Goal: Transaction & Acquisition: Purchase product/service

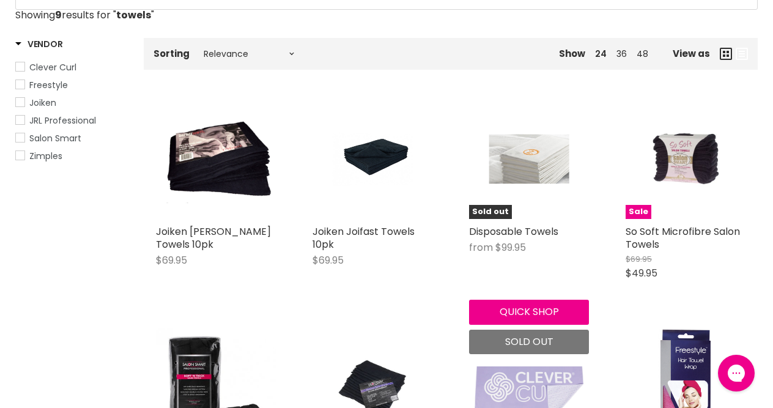
scroll to position [216, 0]
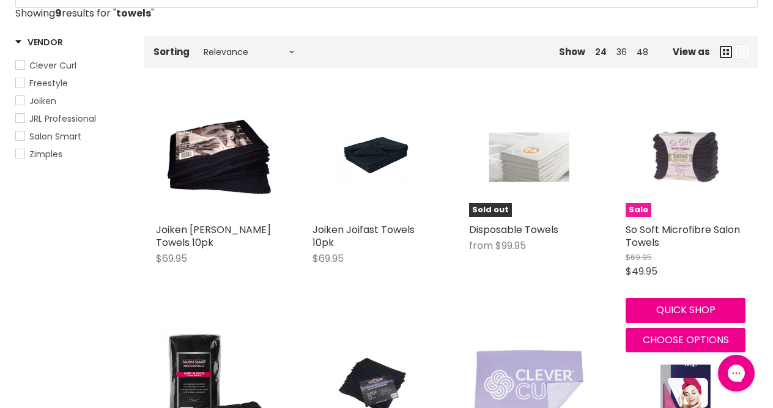
click at [691, 160] on img "Main content" at bounding box center [686, 157] width 80 height 120
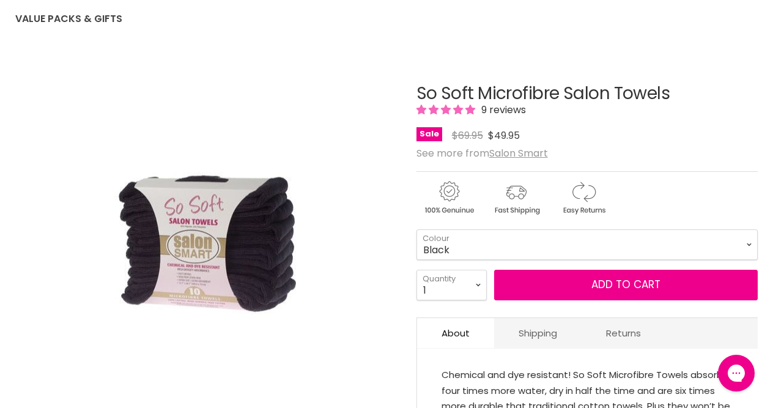
scroll to position [132, 0]
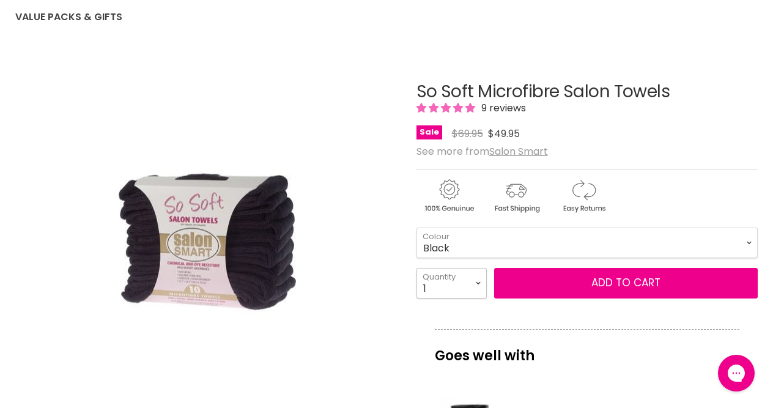
select select "2"
type input "2"
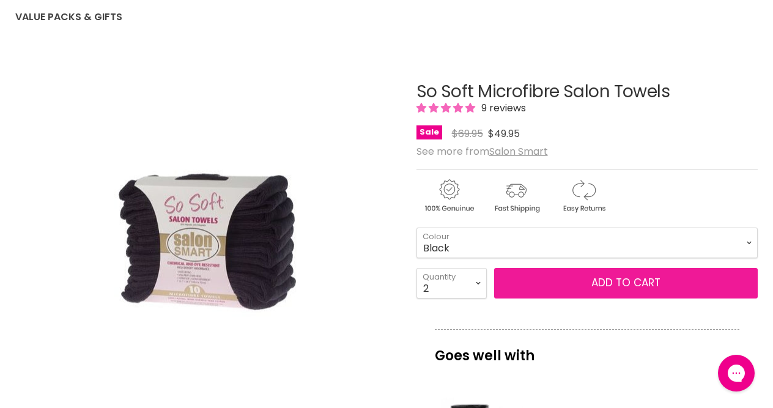
click at [527, 288] on button "Add to cart" at bounding box center [626, 283] width 264 height 31
click at [582, 284] on button "Add to cart" at bounding box center [626, 283] width 264 height 31
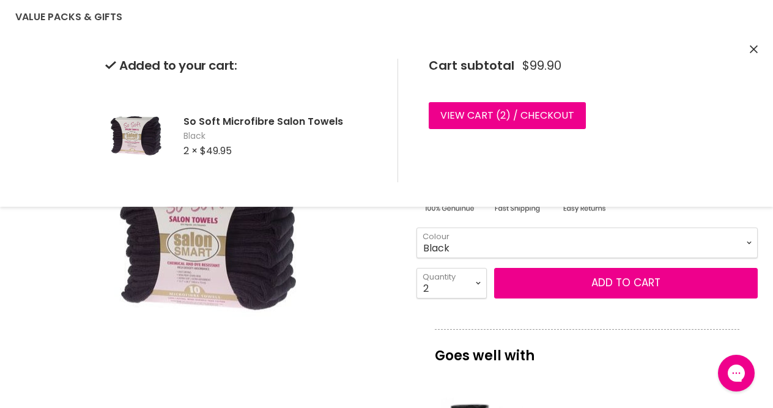
click at [96, 223] on div "Click or scroll to zoom Tap or pinch to zoom" at bounding box center [206, 243] width 382 height 382
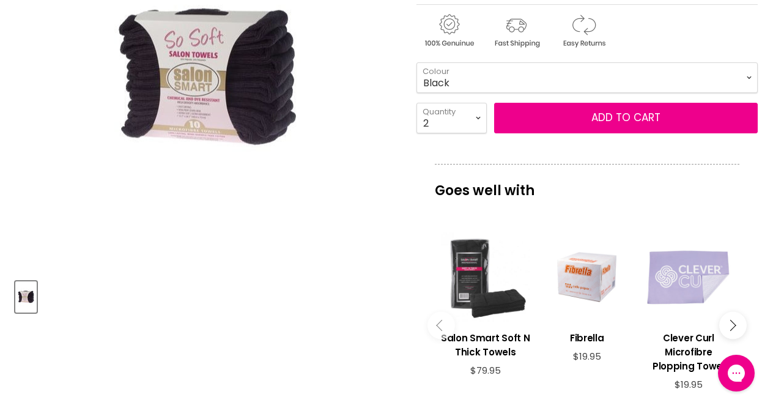
scroll to position [298, 0]
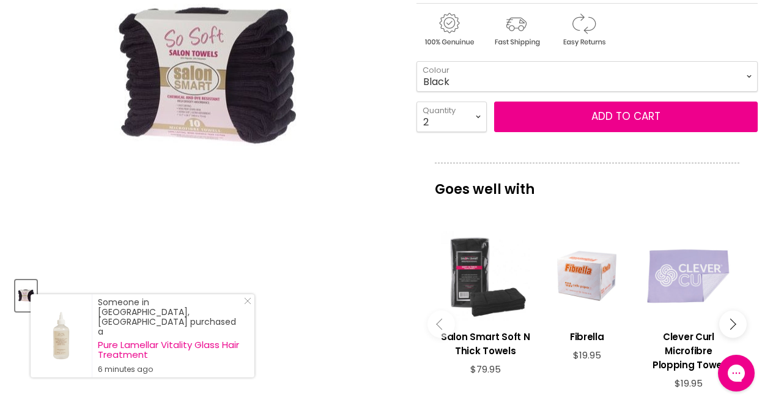
click at [475, 273] on div "Main content" at bounding box center [485, 275] width 89 height 89
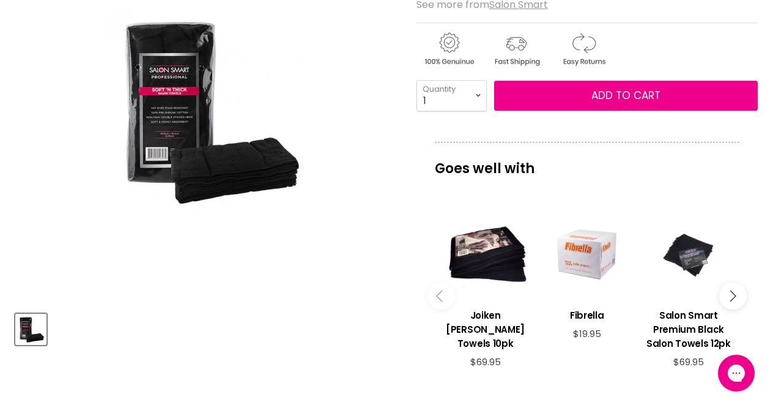
click at [269, 171] on img "Salon Smart Soft N Thick Towels image. Click or Scroll to Zoom." at bounding box center [207, 110] width 206 height 206
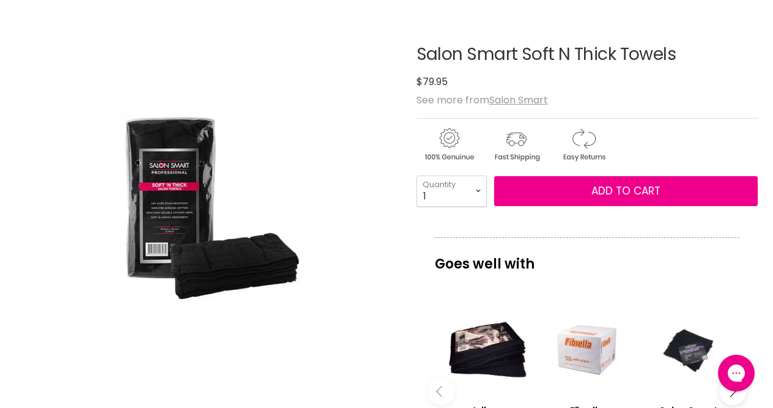
scroll to position [168, 0]
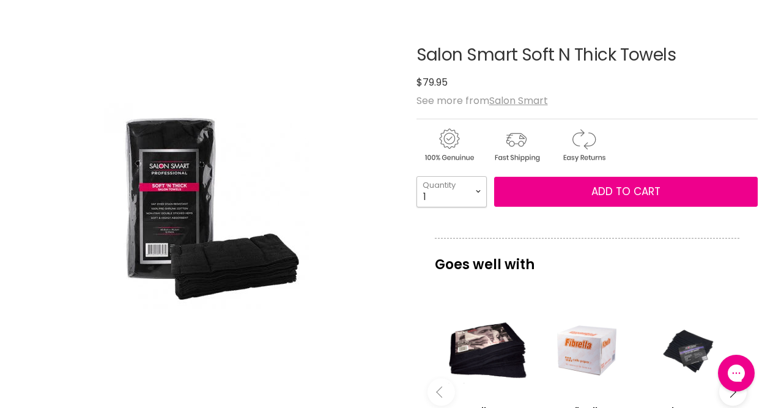
select select "5"
type input "5"
select select "6"
type input "6"
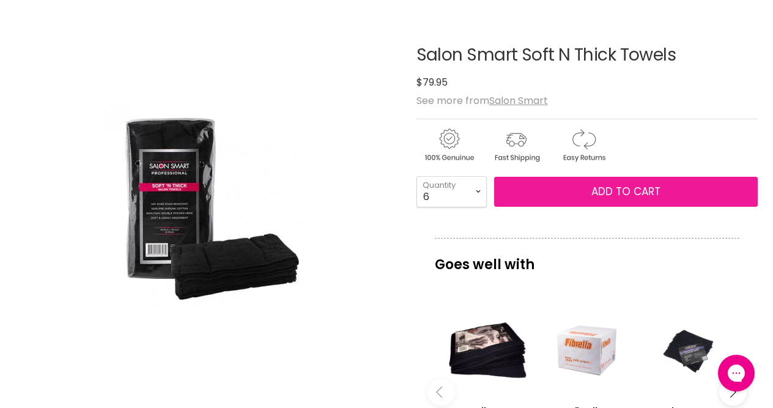
click at [559, 193] on button "Add to cart" at bounding box center [626, 192] width 264 height 31
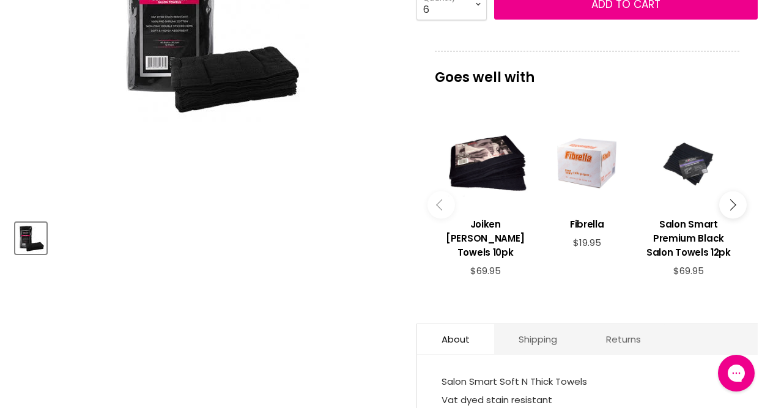
scroll to position [356, 0]
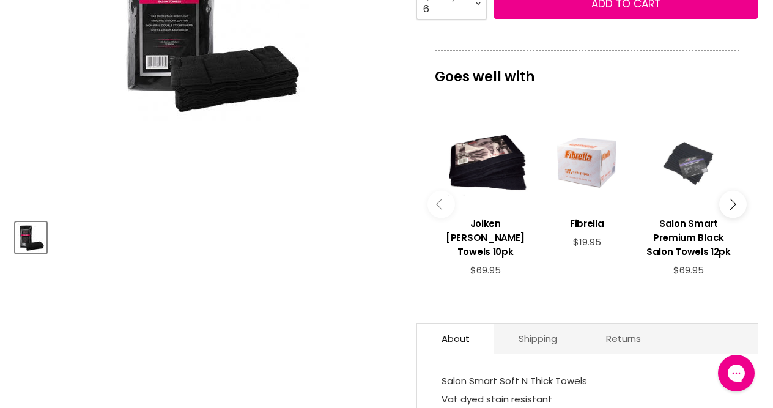
click at [693, 190] on div "Main content" at bounding box center [688, 162] width 89 height 89
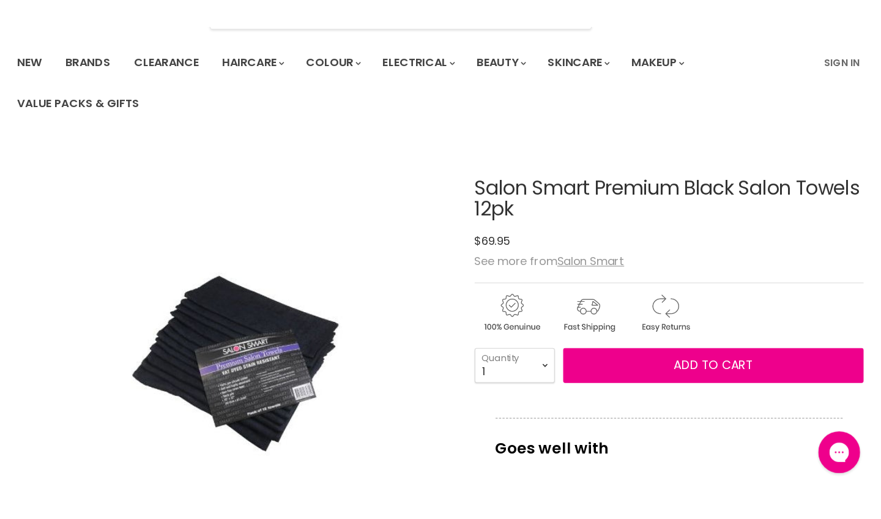
scroll to position [78, 0]
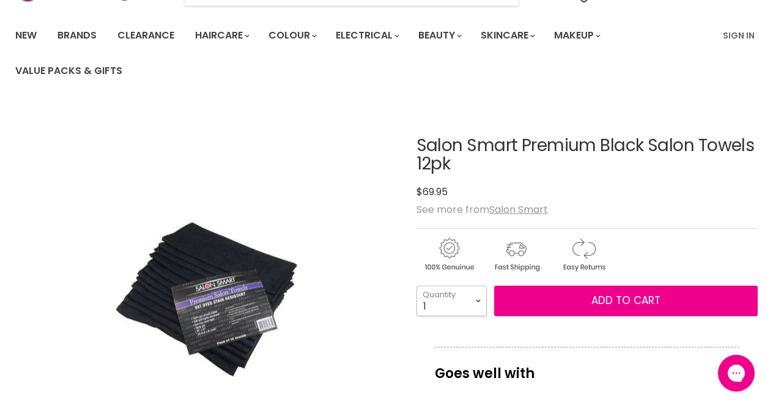
select select "5"
type input "5"
select select "6"
type input "6"
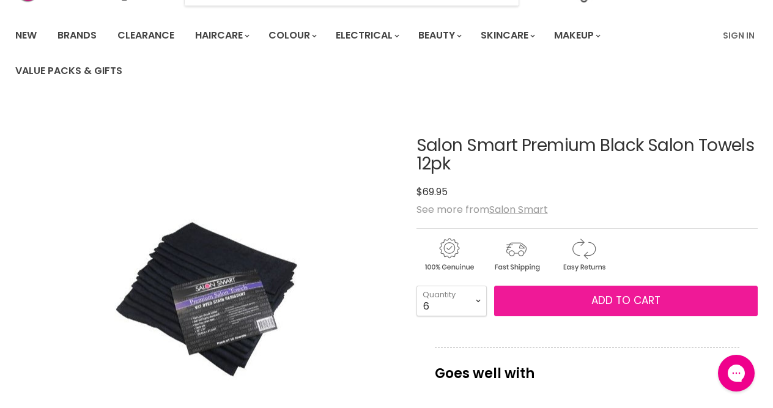
click at [532, 302] on button "Add to cart" at bounding box center [626, 301] width 264 height 31
click at [589, 302] on button "Add to cart" at bounding box center [626, 301] width 264 height 31
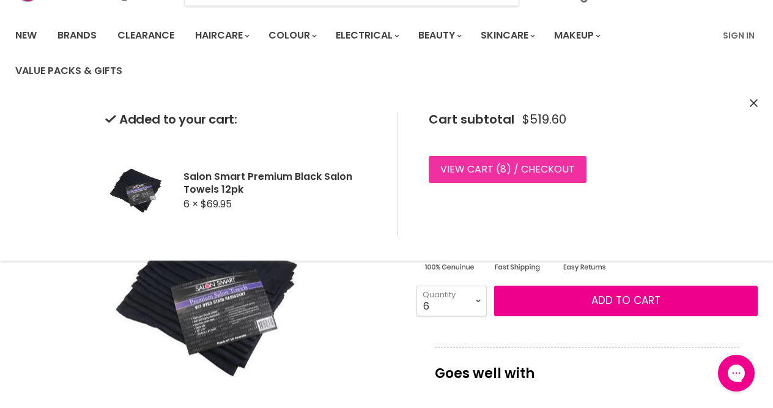
click at [538, 174] on link "View cart ( 8 ) / Checkout" at bounding box center [508, 169] width 158 height 27
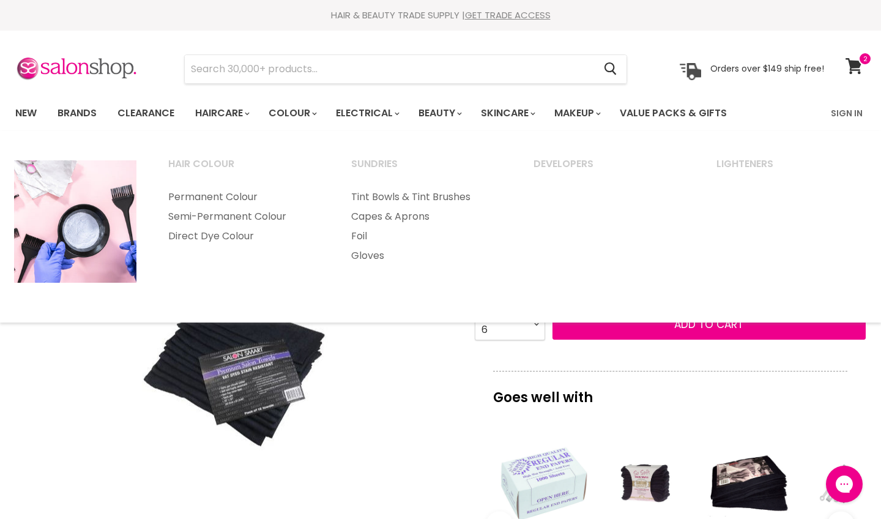
scroll to position [0, 0]
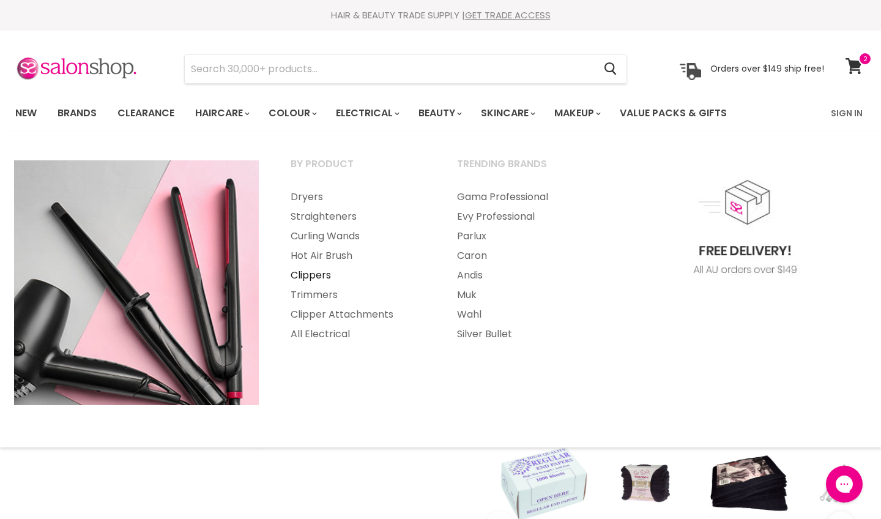
click at [314, 276] on link "Clippers" at bounding box center [357, 276] width 164 height 20
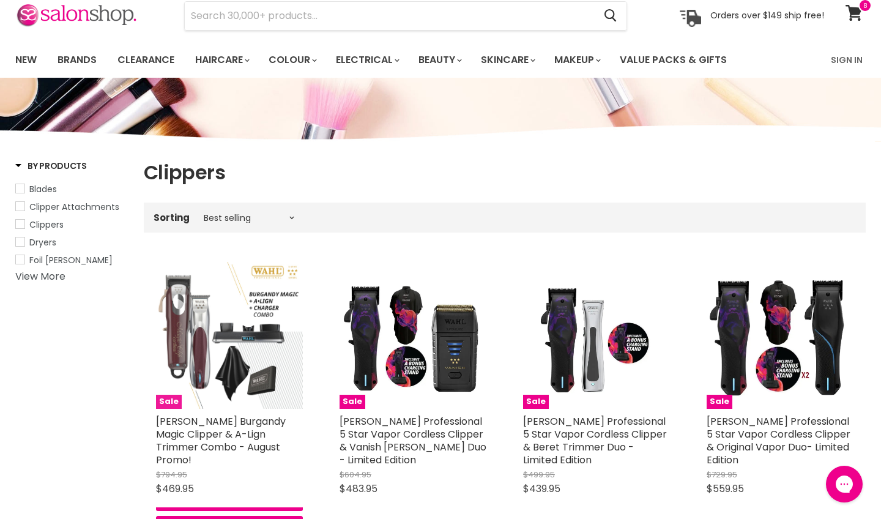
click at [232, 327] on img "Main content" at bounding box center [229, 335] width 147 height 147
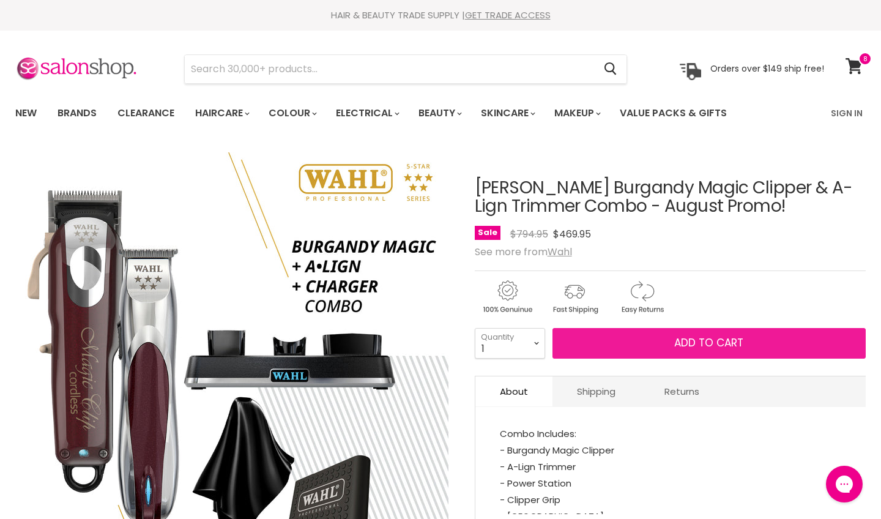
click at [625, 344] on button "Add to cart" at bounding box center [708, 343] width 313 height 31
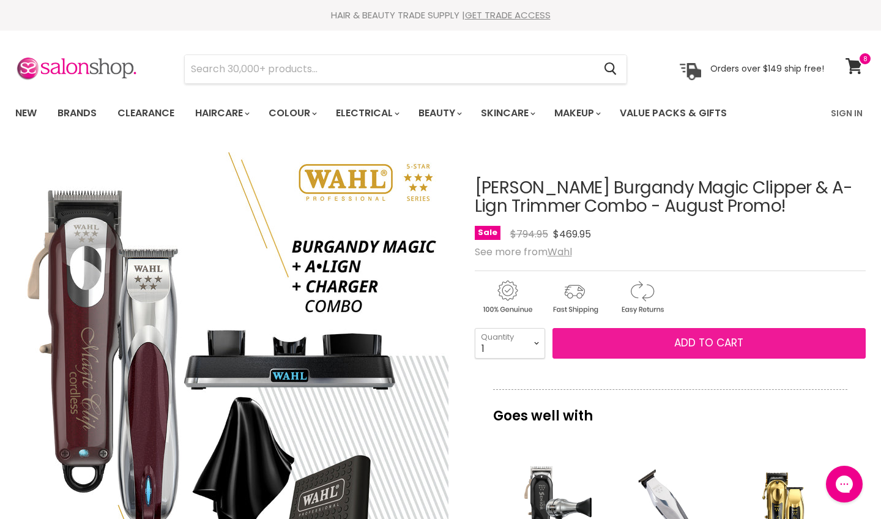
click at [668, 343] on button "Add to cart" at bounding box center [708, 343] width 313 height 31
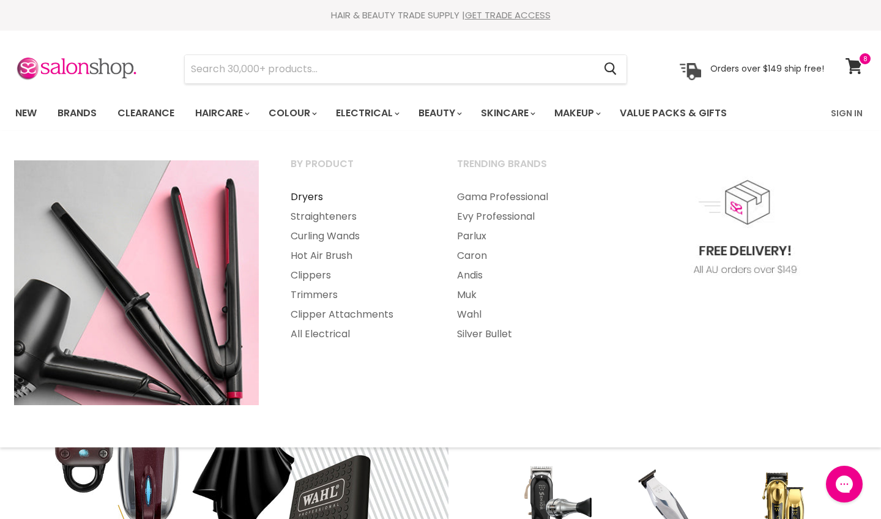
click at [309, 202] on link "Dryers" at bounding box center [357, 197] width 164 height 20
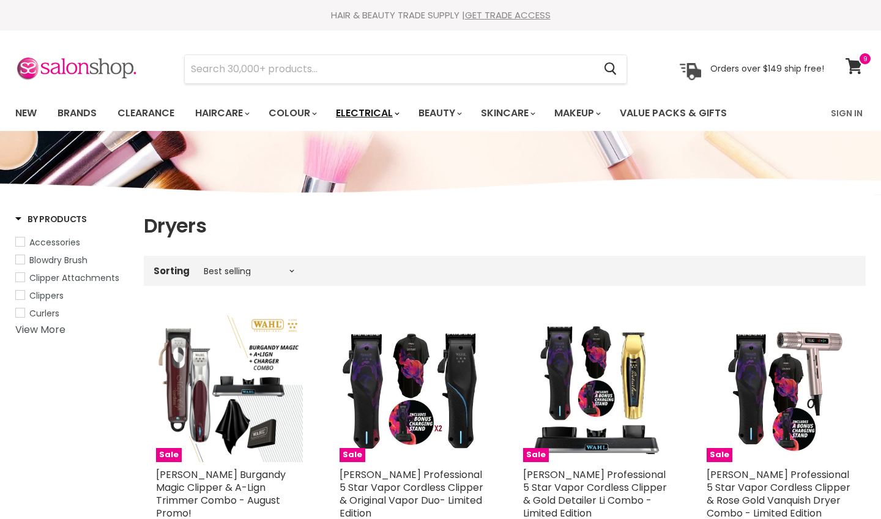
click at [355, 120] on link "Electrical" at bounding box center [367, 113] width 80 height 26
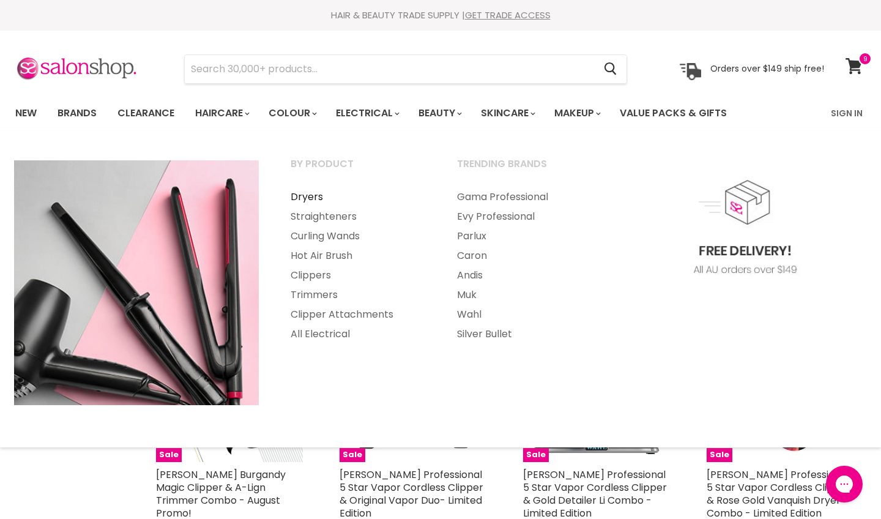
click at [308, 196] on link "Dryers" at bounding box center [357, 197] width 164 height 20
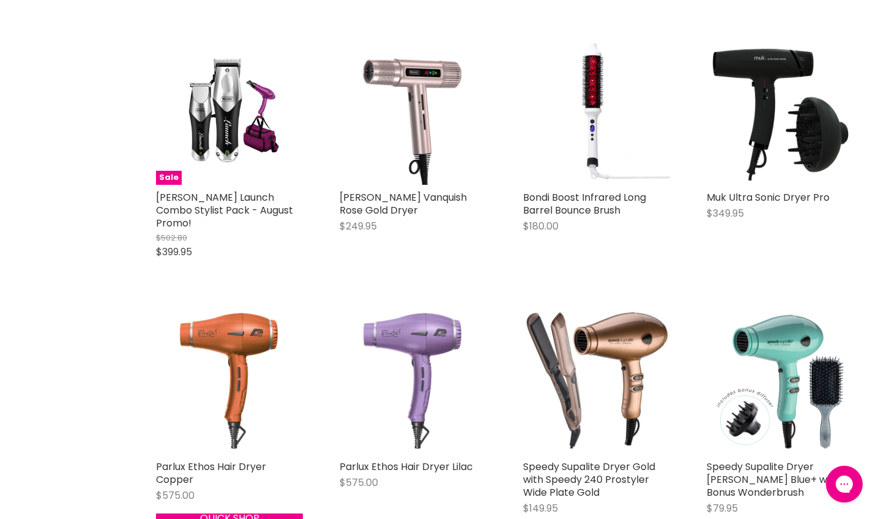
scroll to position [1084, 0]
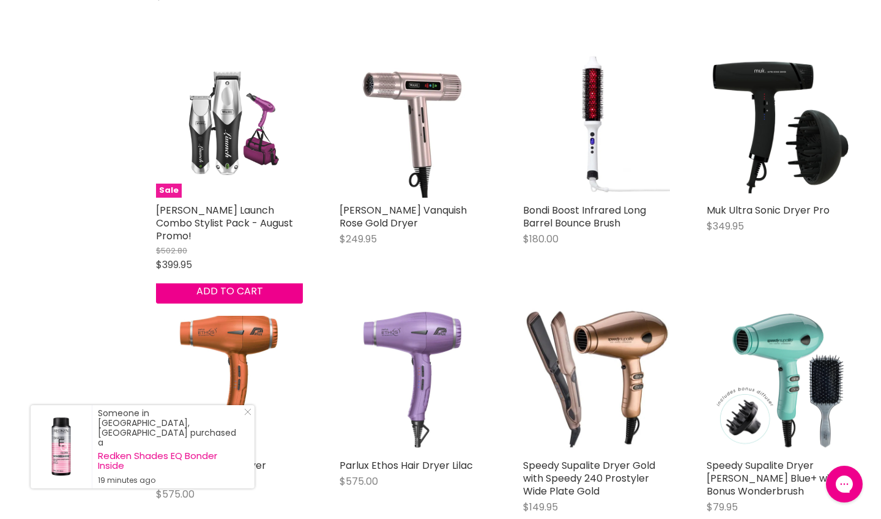
click at [232, 123] on img "Main content" at bounding box center [228, 124] width 103 height 147
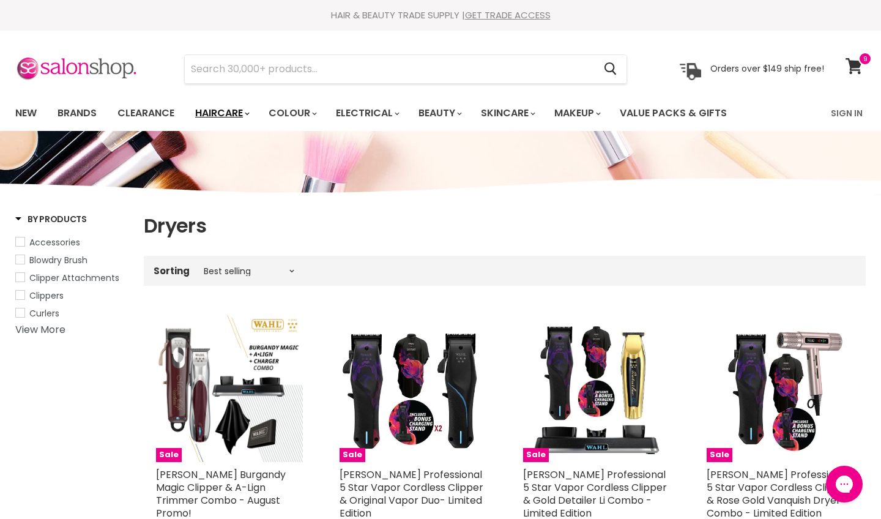
scroll to position [0, 0]
click at [349, 58] on input "Search" at bounding box center [389, 69] width 409 height 28
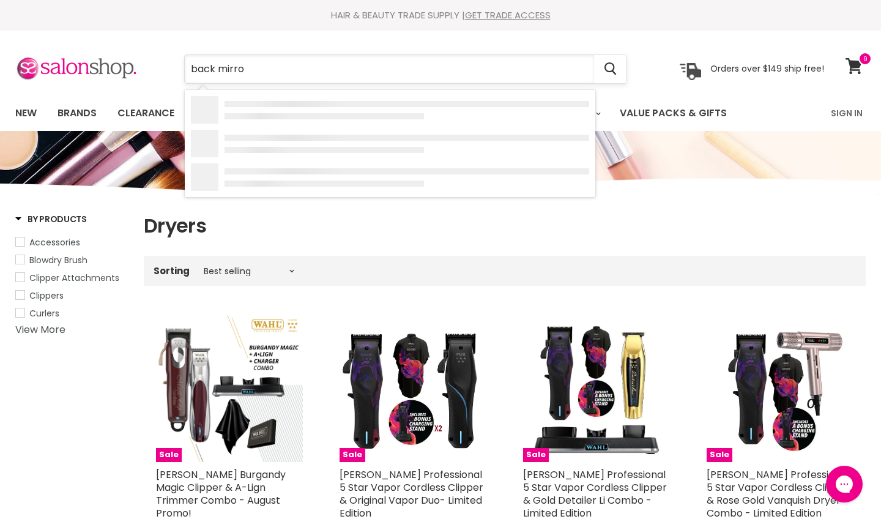
type input "back mirror"
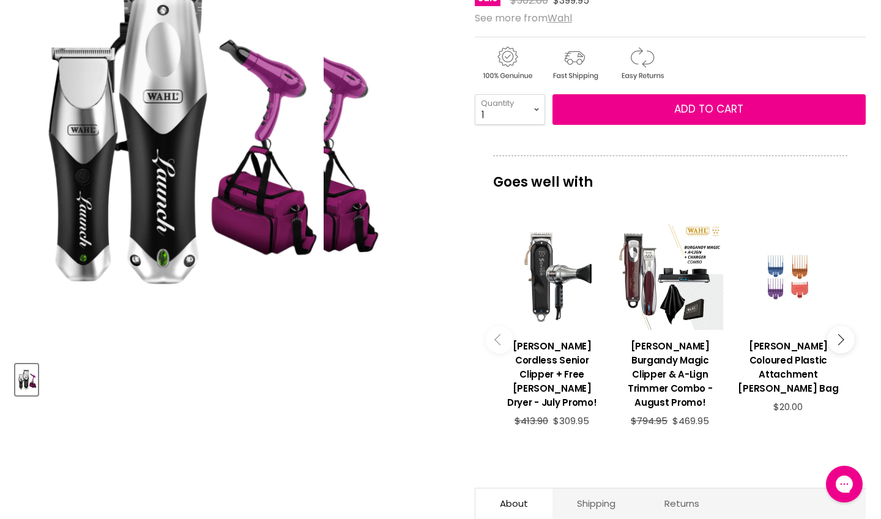
scroll to position [231, 0]
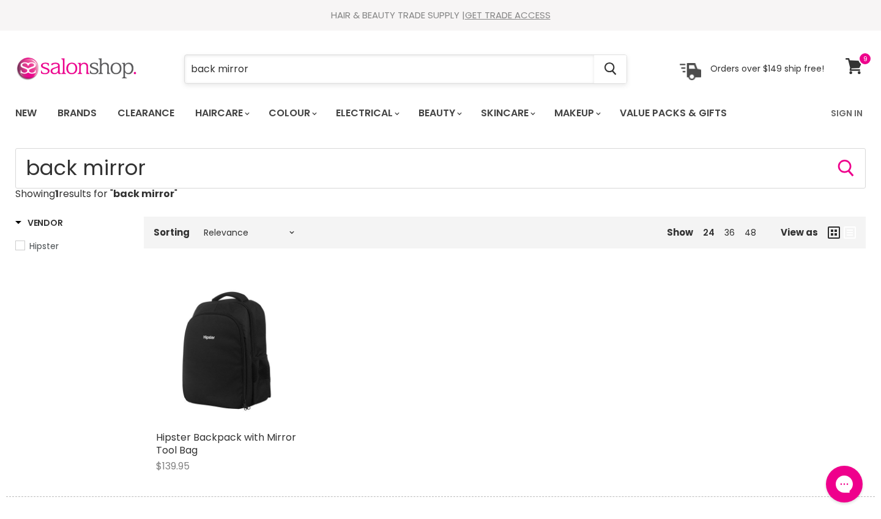
click at [214, 71] on input "back mirror" at bounding box center [389, 69] width 409 height 28
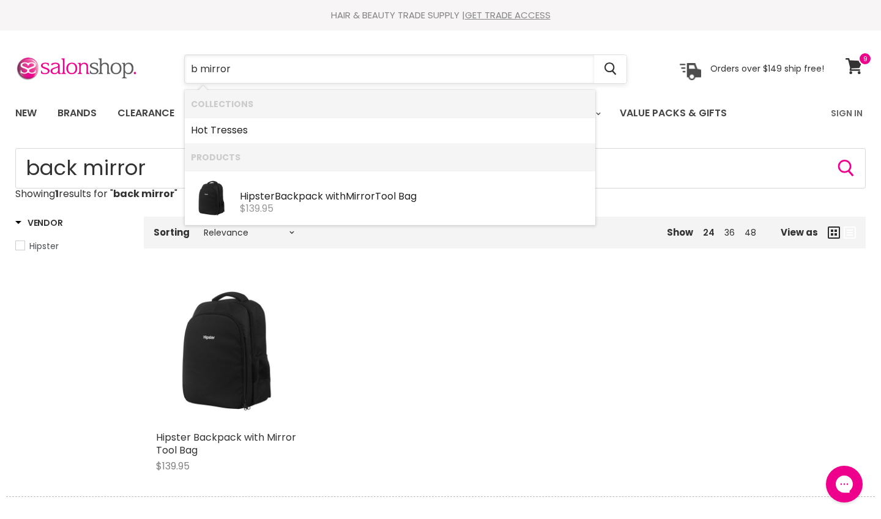
type input "mirror"
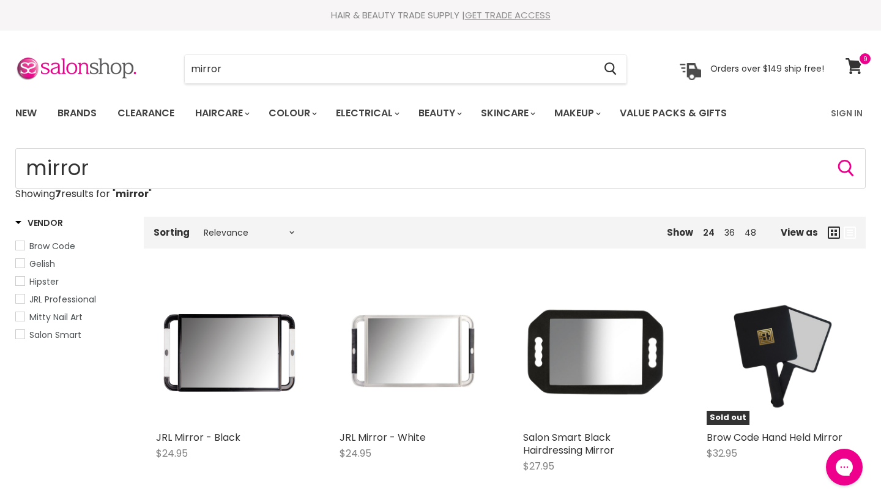
click at [520, 14] on link "GET TRADE ACCESS" at bounding box center [508, 15] width 86 height 13
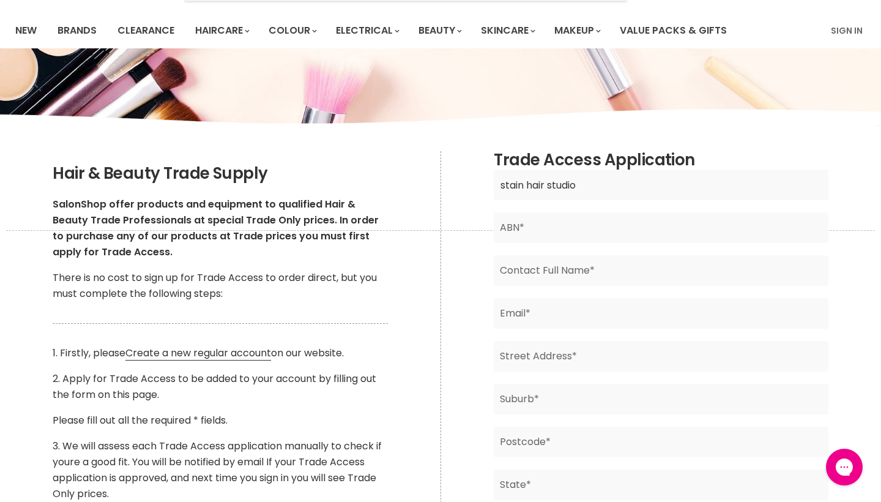
scroll to position [92, 0]
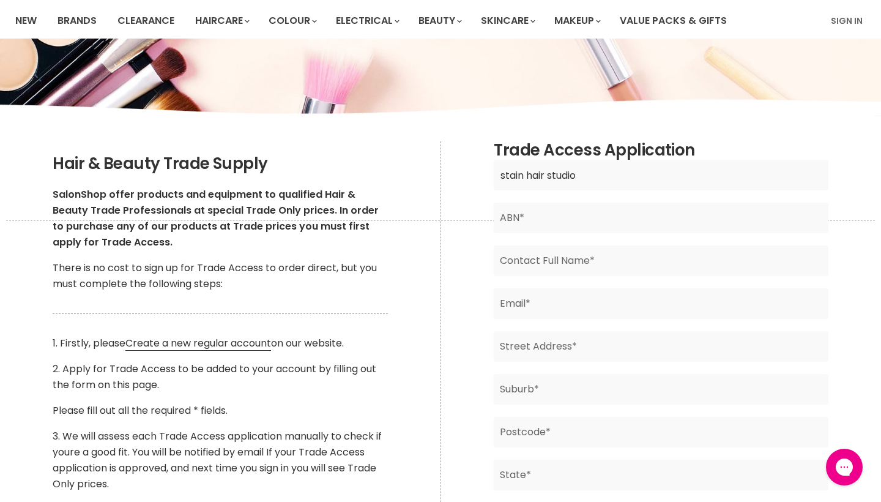
type input "stain hair studio"
click at [607, 235] on form "stain hair studio Business Name* ABN* Contact Full Name* Email* Street Address*…" at bounding box center [661, 408] width 334 height 496
click at [611, 220] on input "Main content" at bounding box center [661, 218] width 334 height 31
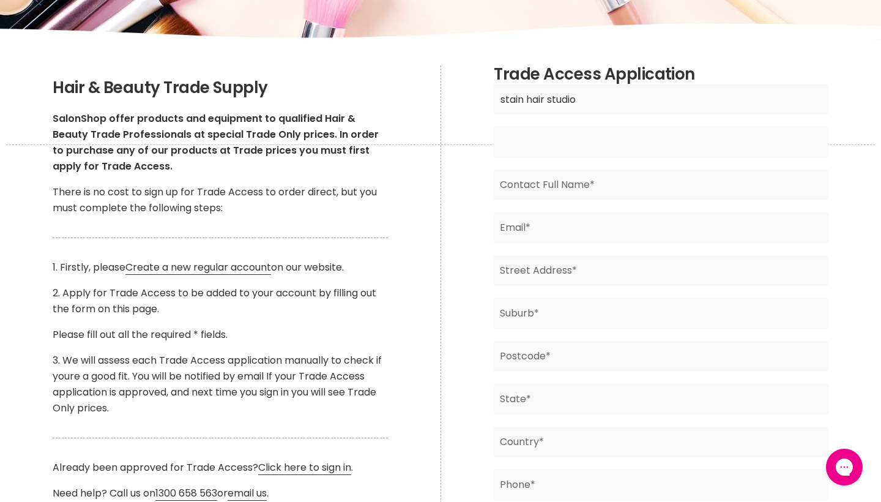
scroll to position [166, 0]
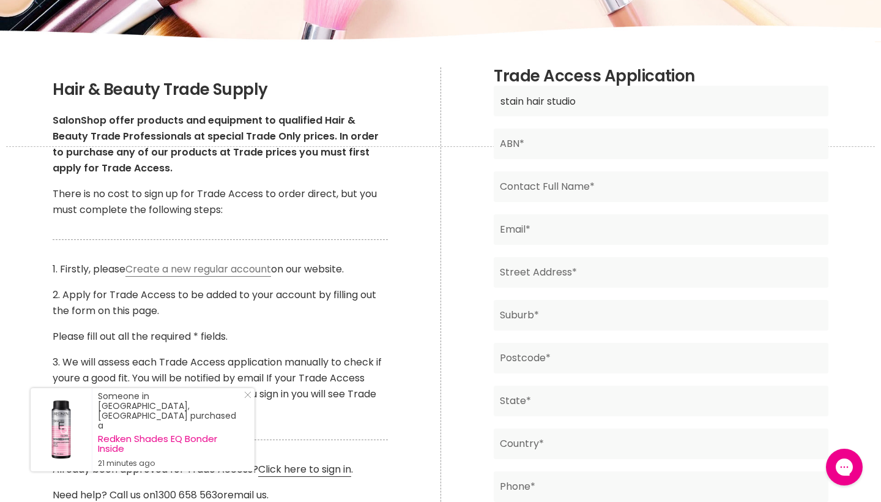
click at [260, 272] on link "Create a new regular account" at bounding box center [198, 269] width 146 height 15
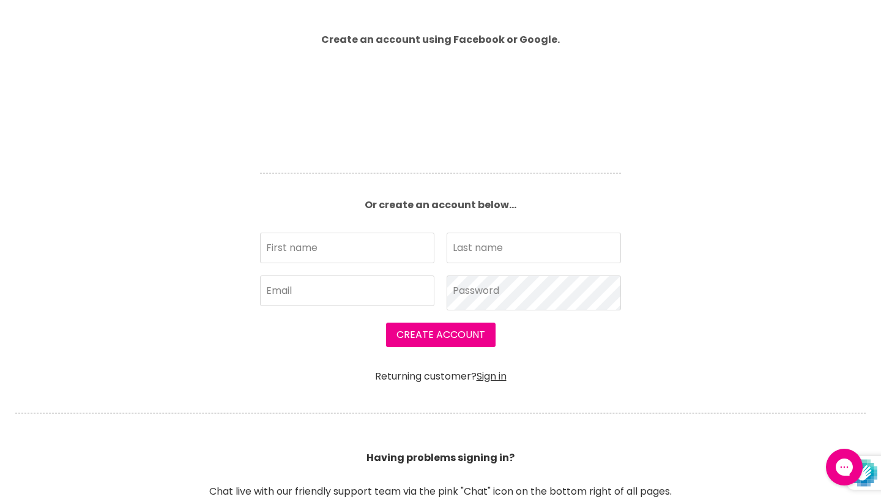
scroll to position [331, 0]
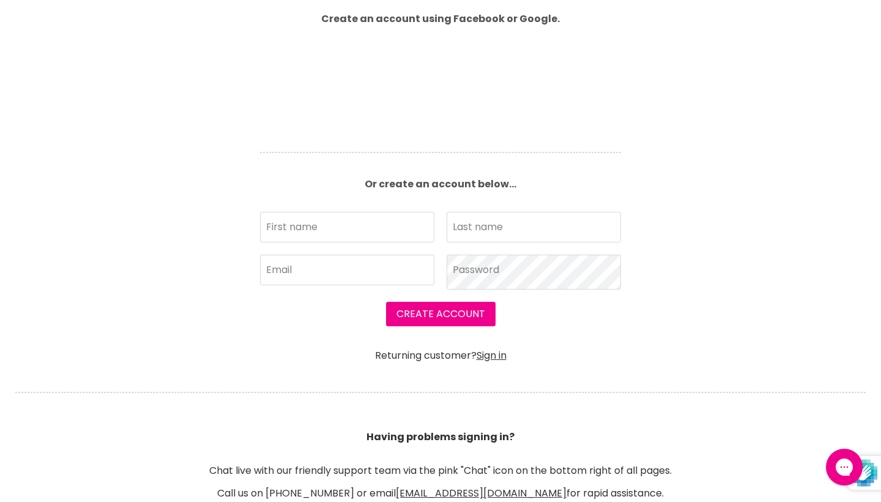
click at [495, 392] on header "Having problems signing in? Chat live with our friendly support team via the pi…" at bounding box center [440, 446] width 881 height 108
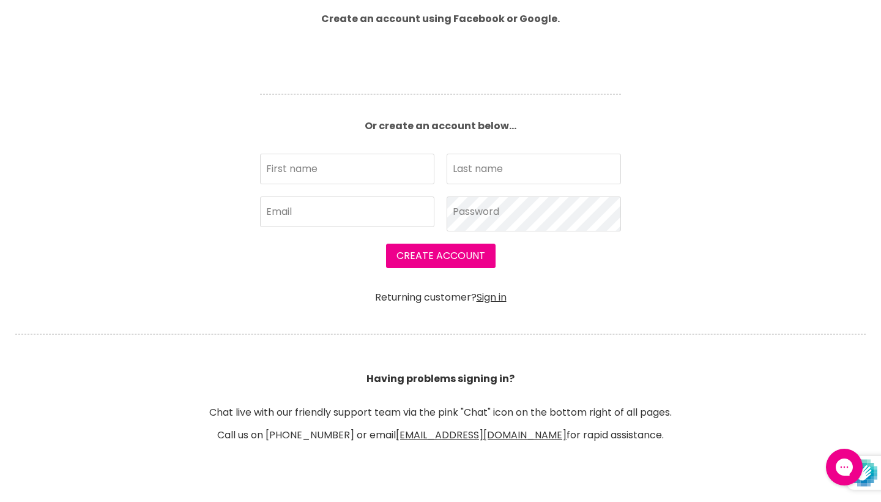
click at [498, 290] on div "Returning customer? Sign in" at bounding box center [440, 291] width 361 height 23
click at [497, 299] on link "Sign in" at bounding box center [492, 297] width 30 height 14
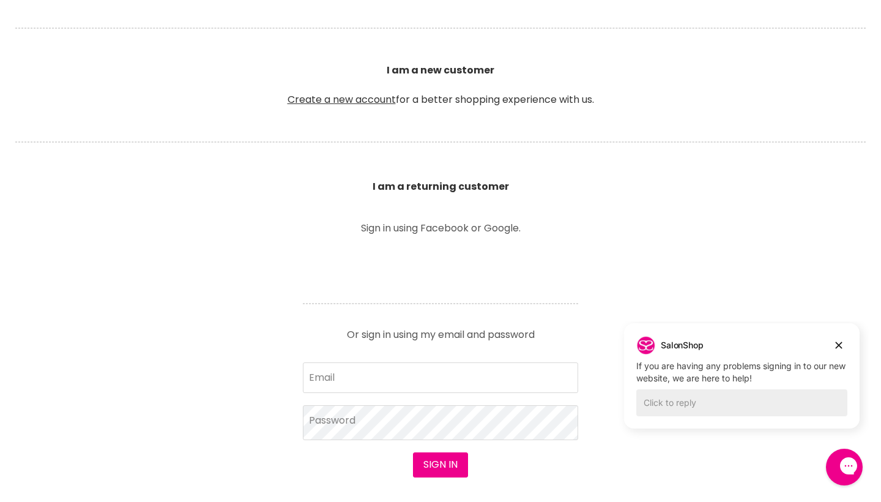
scroll to position [283, 0]
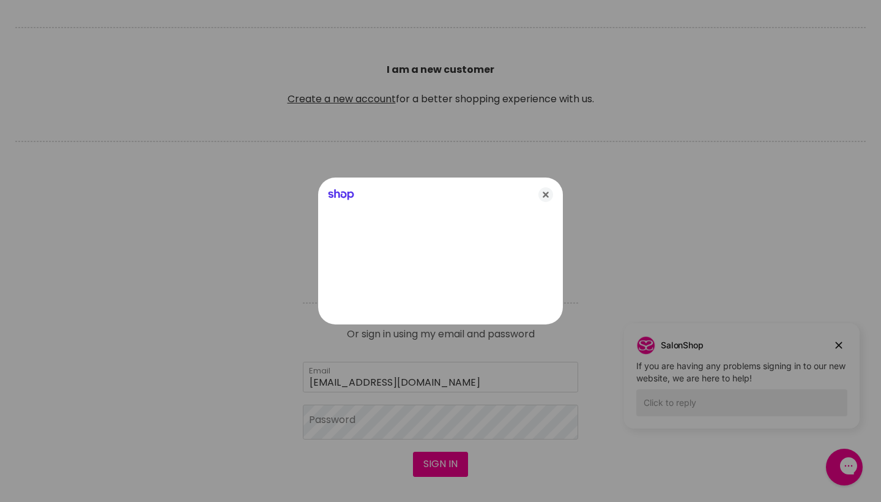
click at [391, 418] on div at bounding box center [440, 251] width 881 height 502
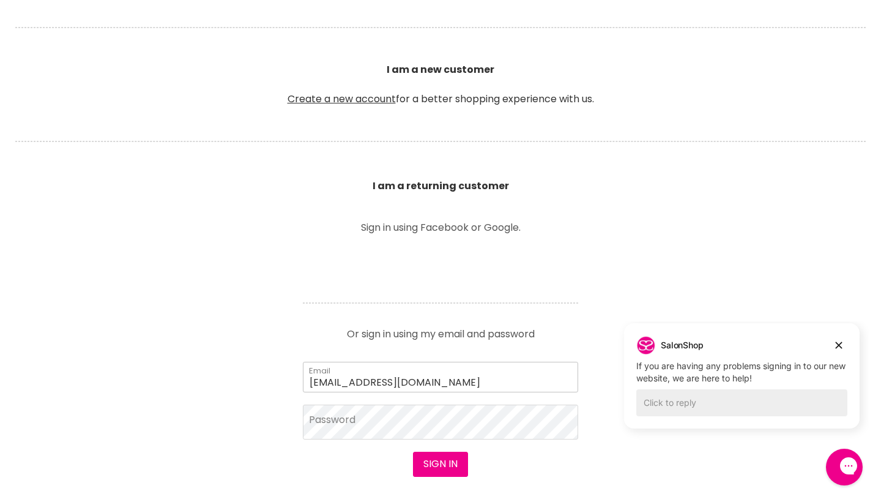
click at [418, 377] on input "t_rogers93@hotmail.com" at bounding box center [440, 377] width 275 height 31
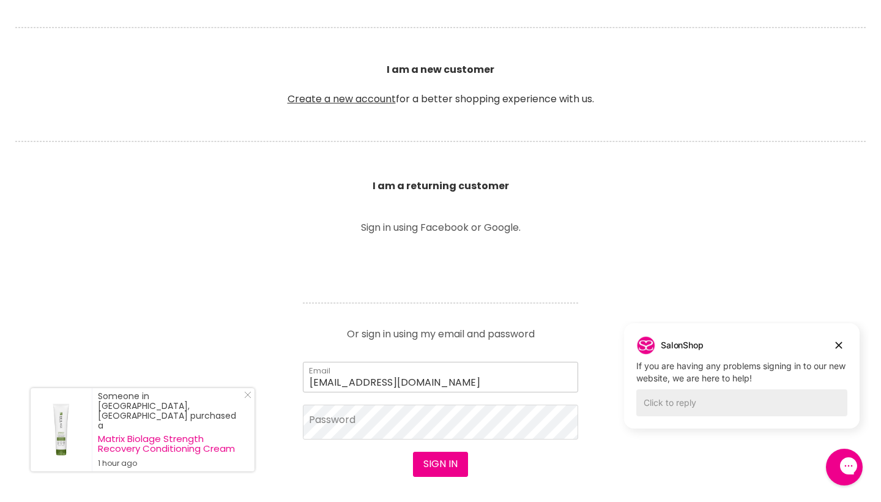
click at [479, 378] on input "t_rogers93@hotmail.com" at bounding box center [440, 377] width 275 height 31
type input "t_rogers93@hotmail.com"
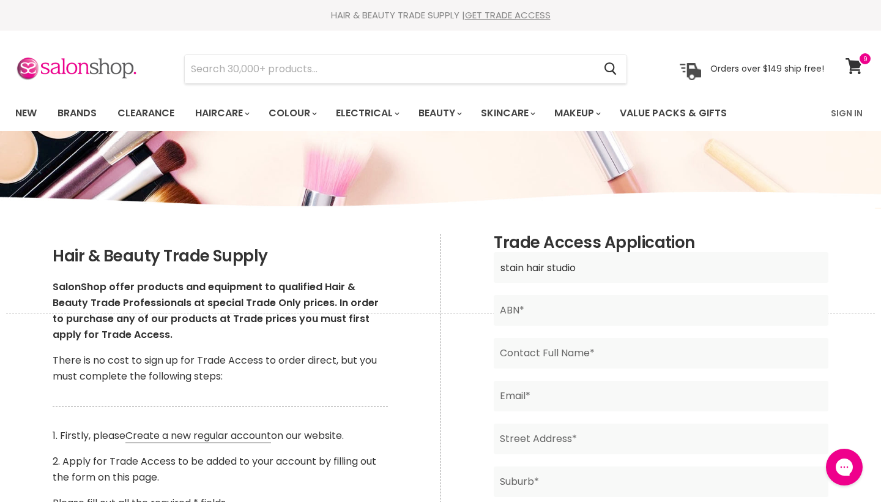
type input "stain hair studio"
click at [511, 320] on input "Main content" at bounding box center [661, 310] width 334 height 31
click at [841, 108] on link "Sign In" at bounding box center [846, 113] width 46 height 26
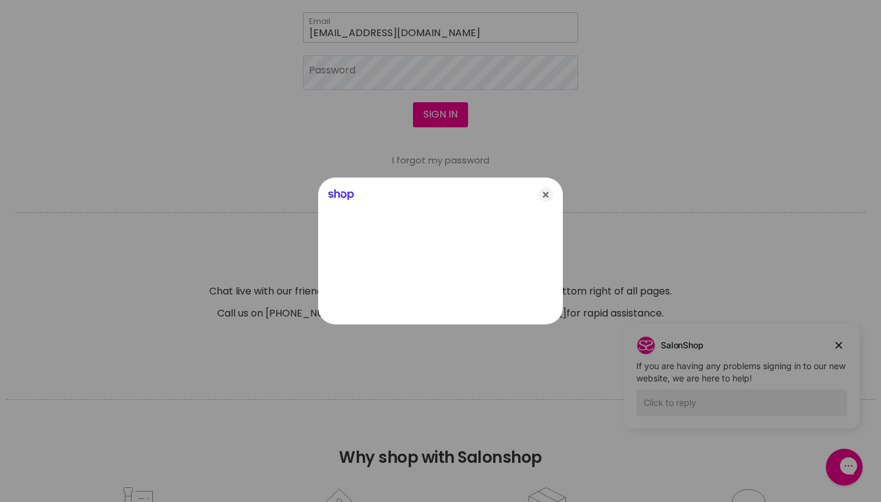
type input "t_rogers93@hotmail.com"
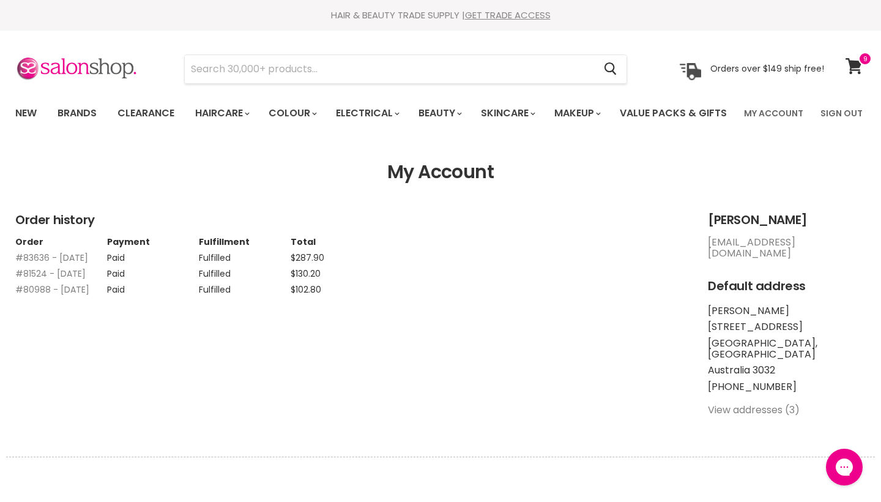
click at [540, 22] on div "HAIR & BEAUTY TRADE SUPPLY | GET TRADE ACCESS HAIR & BEAUTY TRADE SUPPLY | GET …" at bounding box center [440, 15] width 881 height 31
click at [537, 17] on link "GET TRADE ACCESS" at bounding box center [508, 15] width 86 height 13
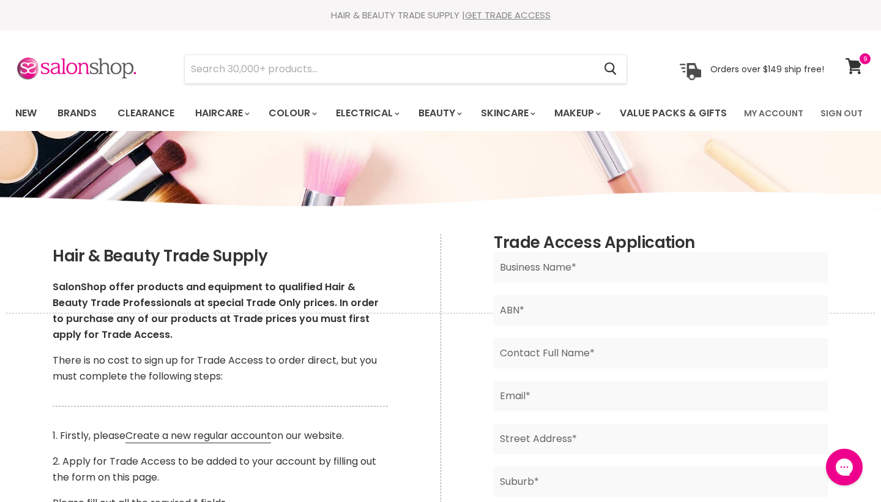
click at [586, 252] on h2 "Trade Access Application" at bounding box center [661, 243] width 334 height 18
type input "stain hair studio"
click at [546, 325] on input "Main content" at bounding box center [661, 310] width 334 height 31
type input "14455948418"
type input "t"
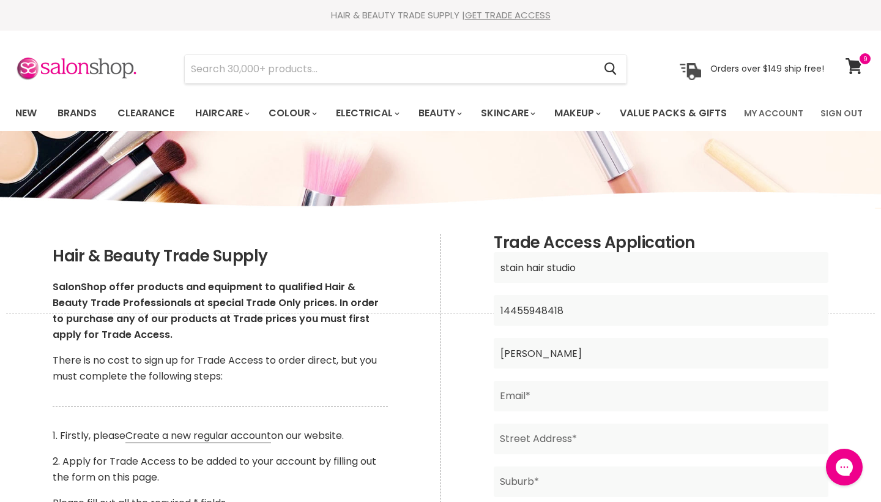
type input "Tori rogers"
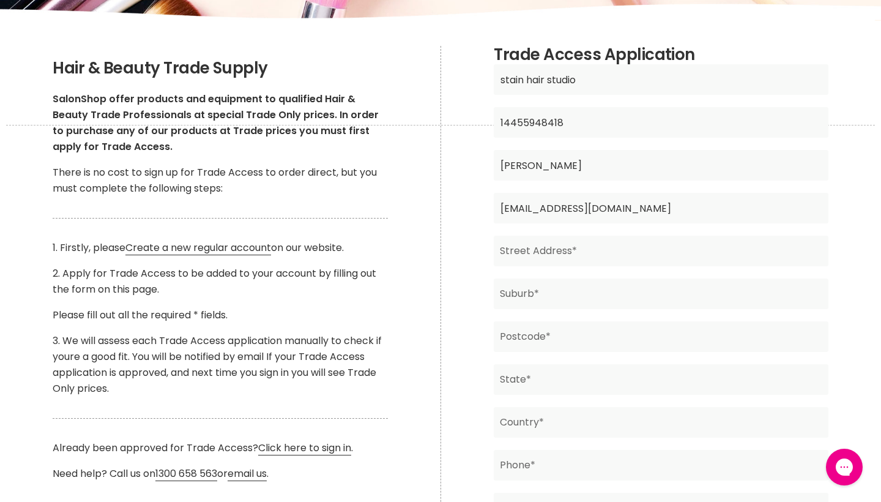
scroll to position [191, 0]
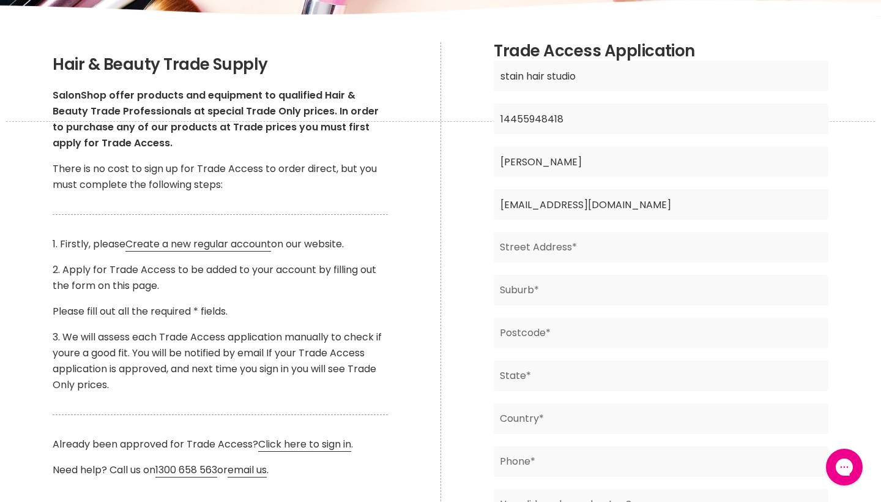
type input "t_rogers93@hotmail.com"
click at [656, 298] on form "stain hair studio Business Name* 14455948418 ABN* Tori rogers Contact Full Name…" at bounding box center [661, 309] width 334 height 496
type input "6/100 union road"
type input "ascot vale"
type input "3032"
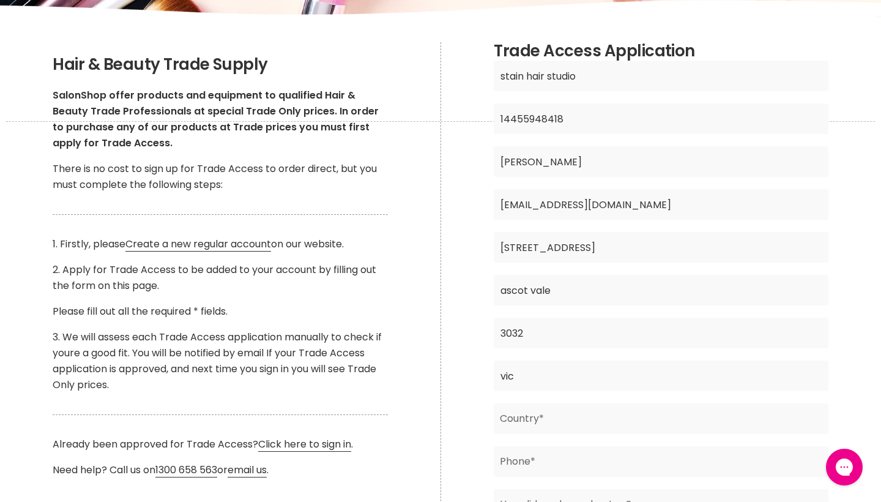
type input "vic"
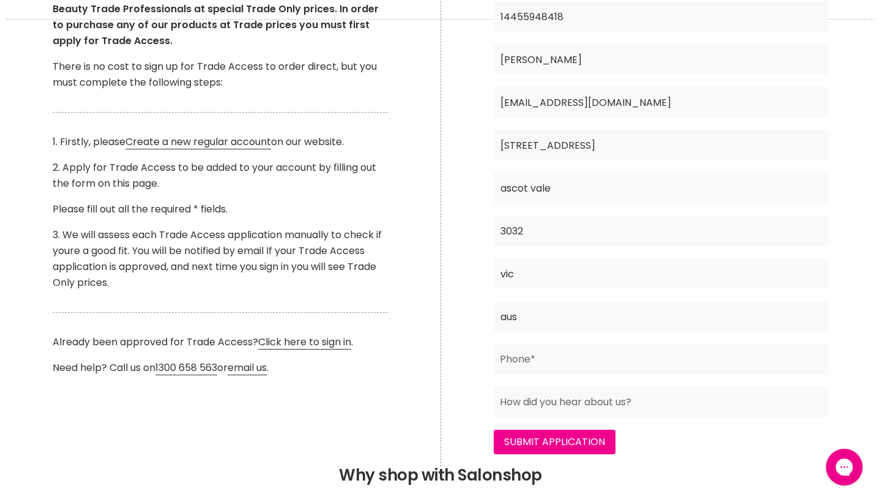
scroll to position [332, 0]
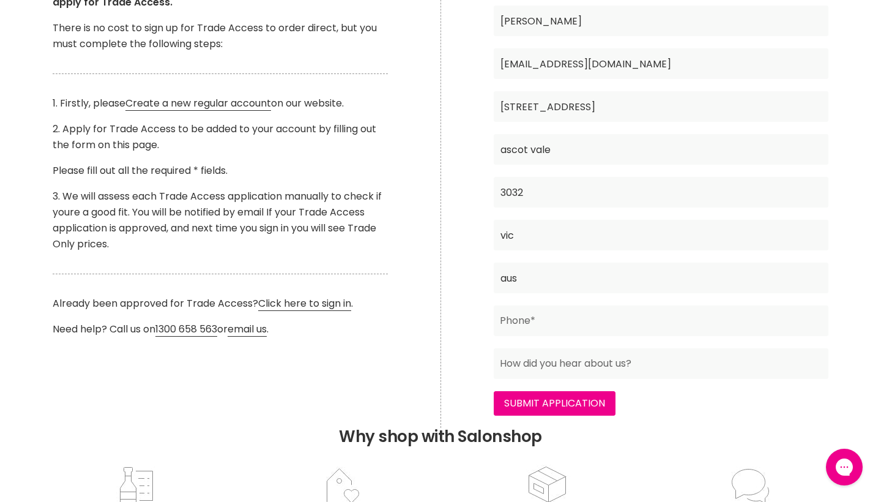
type input "aus"
click at [573, 338] on form "stain hair studio Business Name* 14455948418 ABN* Tori rogers Contact Full Name…" at bounding box center [661, 168] width 334 height 496
type input "0474067455"
click at [611, 379] on input "Main content" at bounding box center [661, 363] width 334 height 31
type input "google"
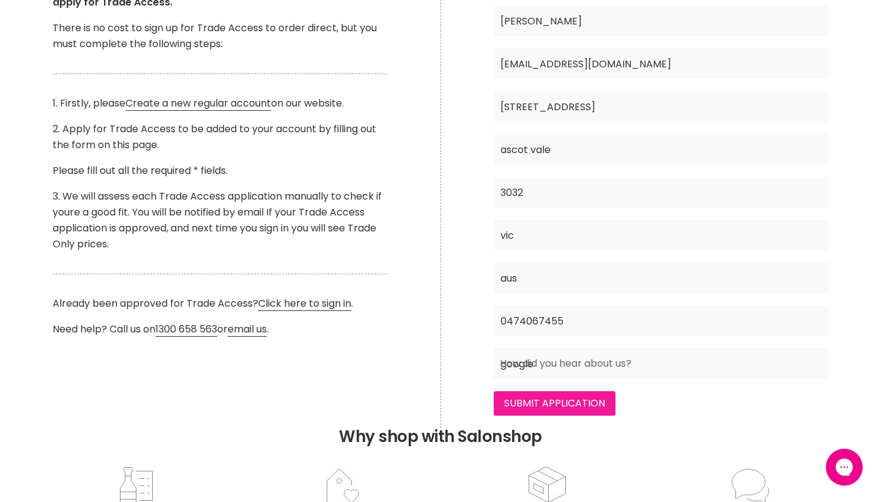
click at [548, 415] on input "Submit Application" at bounding box center [555, 403] width 122 height 24
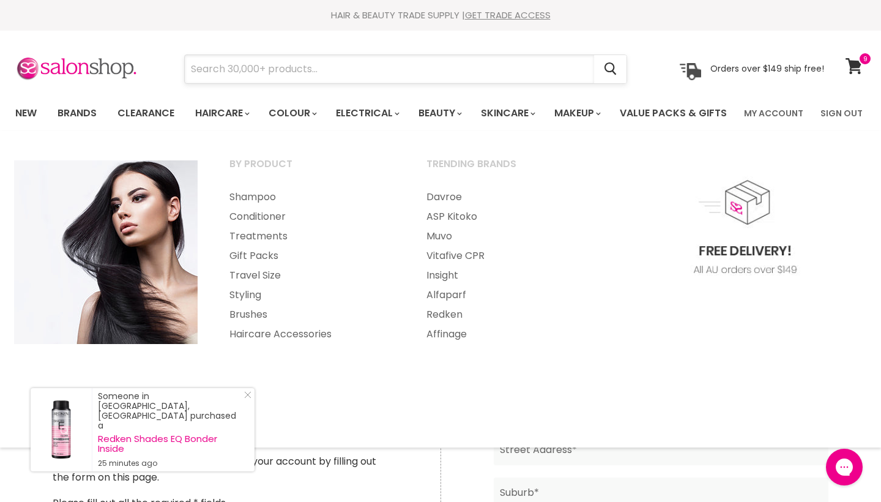
click at [336, 70] on input "Search" at bounding box center [389, 69] width 409 height 28
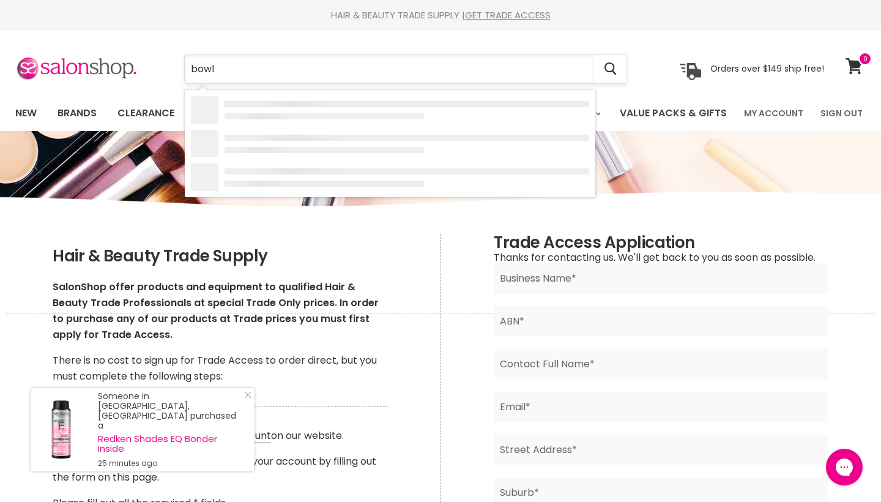
type input "bowls"
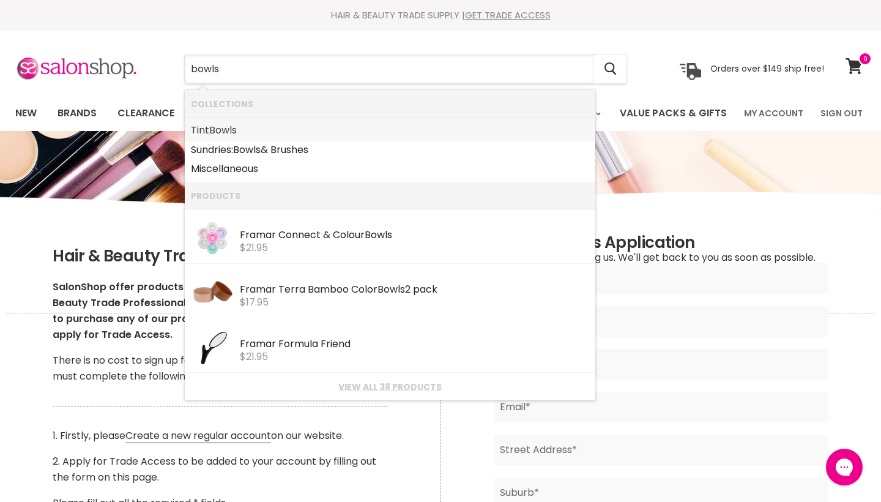
click at [218, 134] on b "Bowls" at bounding box center [223, 130] width 28 height 14
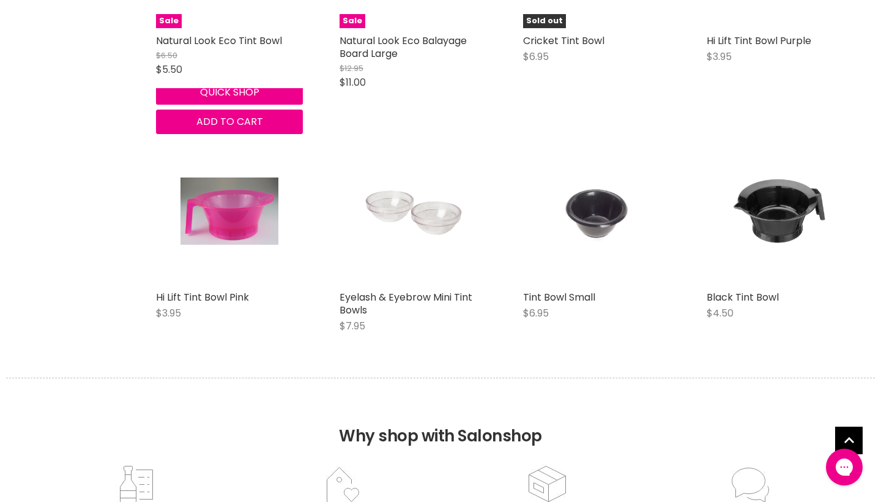
scroll to position [1937, 0]
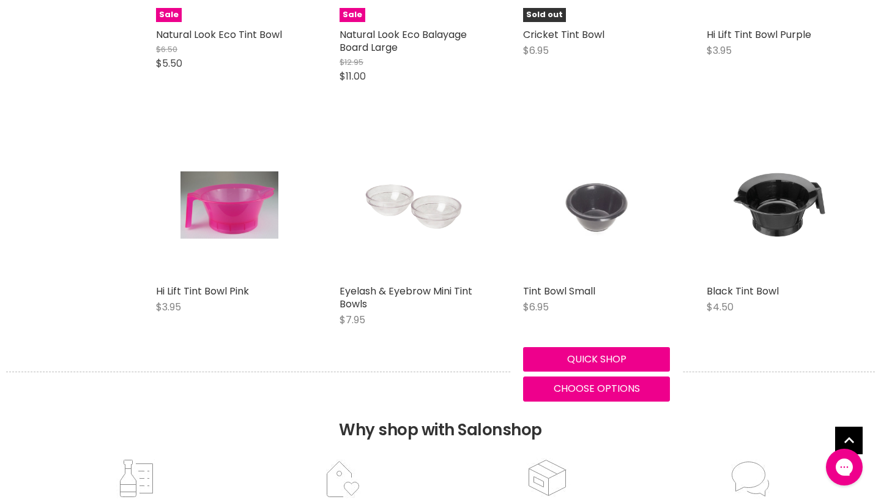
click at [597, 240] on img "Main content" at bounding box center [596, 205] width 97 height 147
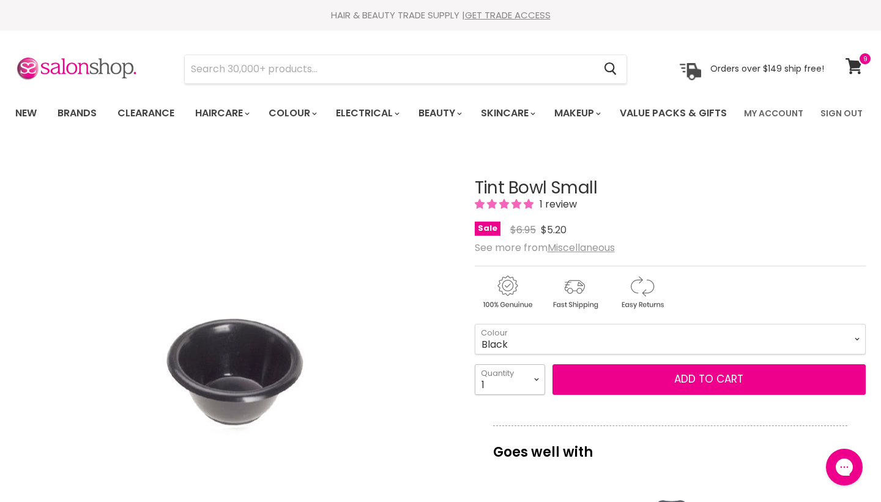
select select "10+"
type input "10"
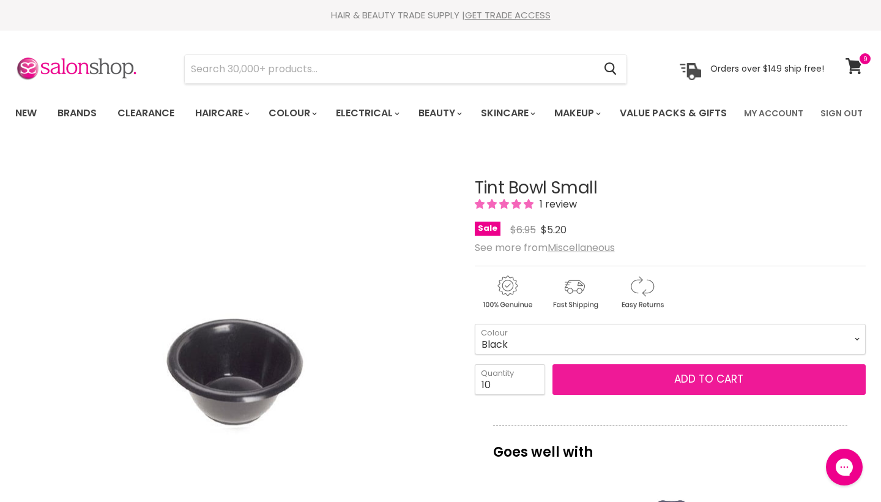
click at [606, 395] on button "Add to cart" at bounding box center [708, 379] width 313 height 31
click at [680, 386] on span "Add to cart" at bounding box center [708, 378] width 69 height 15
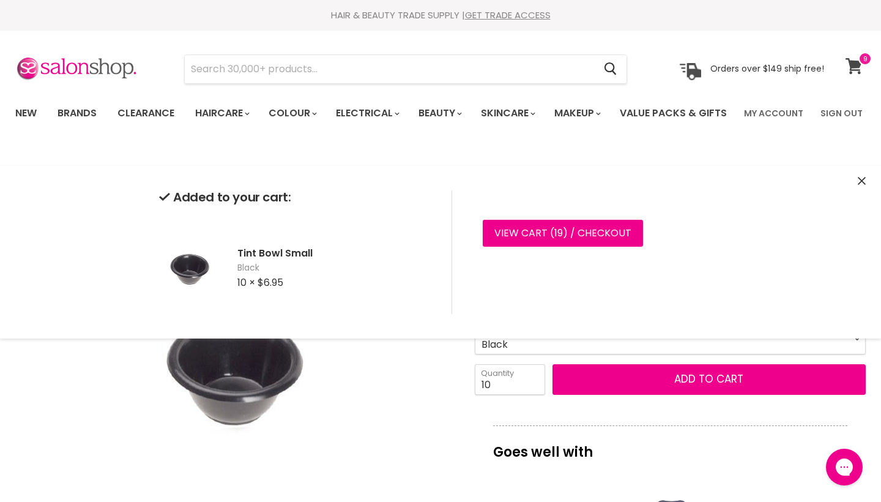
click at [860, 70] on icon at bounding box center [854, 66] width 17 height 16
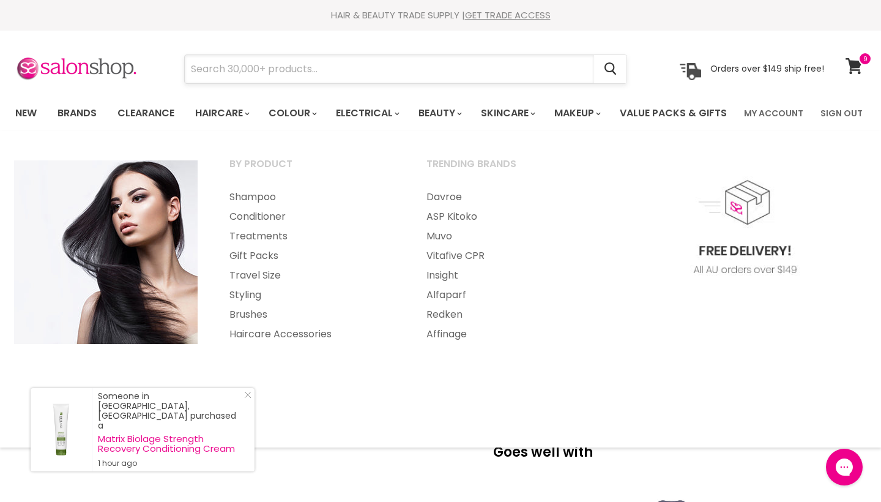
click at [300, 67] on input "Search" at bounding box center [389, 69] width 409 height 28
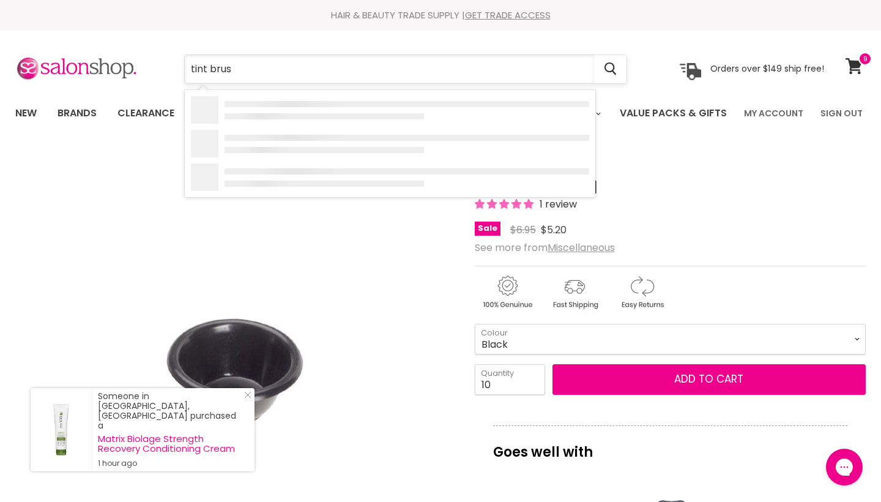
type input "tint brush"
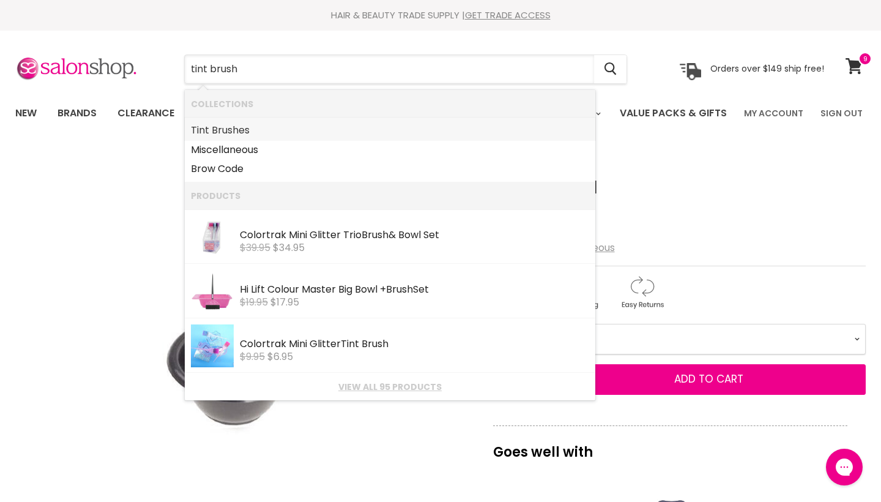
click at [245, 131] on link "Tint Brush es" at bounding box center [390, 131] width 398 height 20
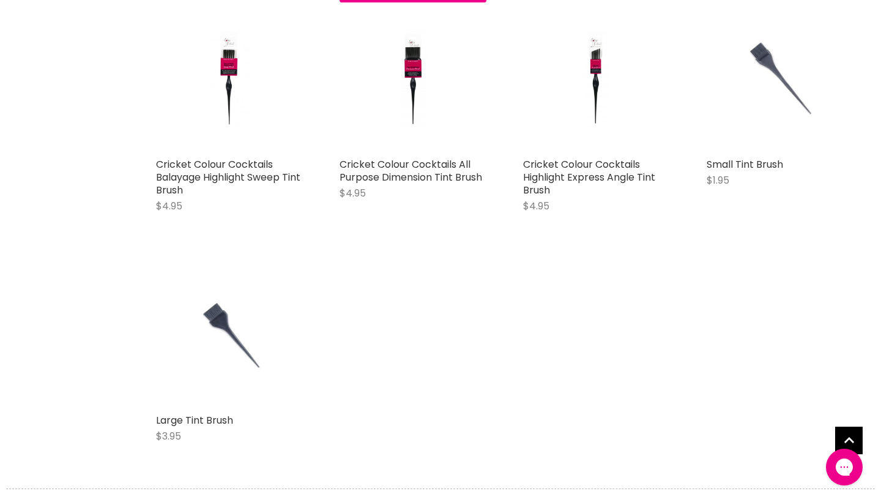
scroll to position [5598, 0]
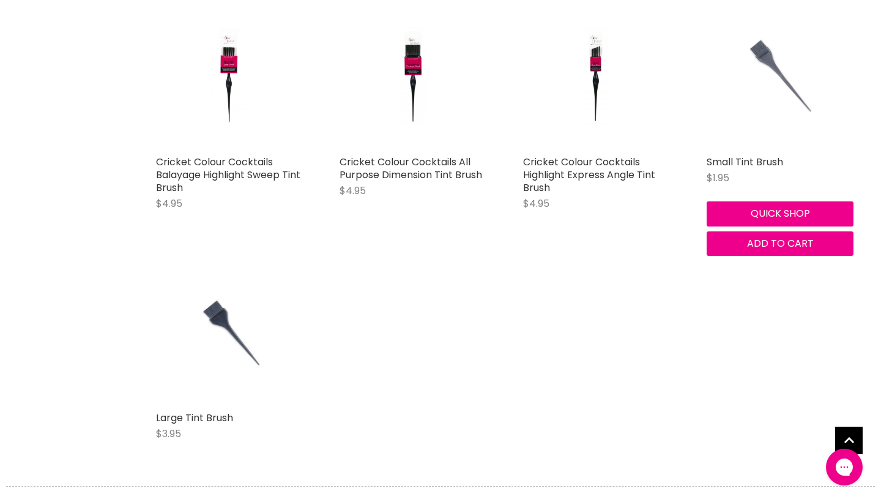
click at [771, 86] on img "Main content" at bounding box center [779, 75] width 97 height 147
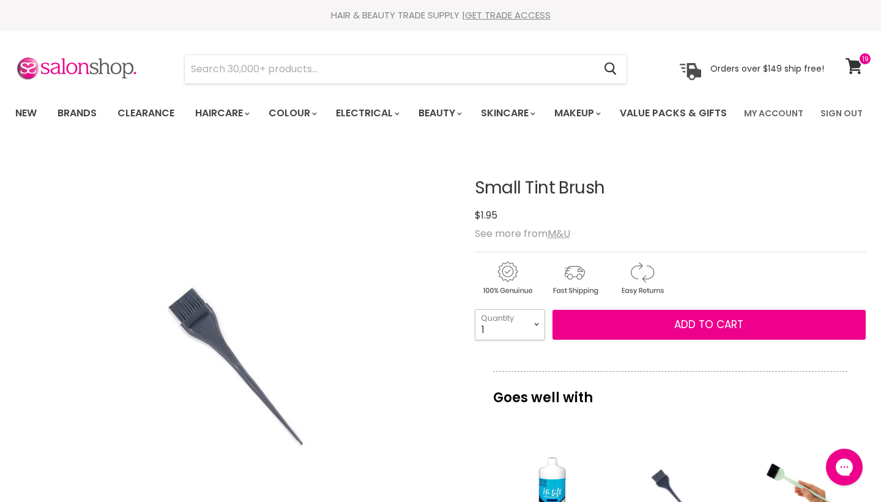
select select "10+"
type input "10"
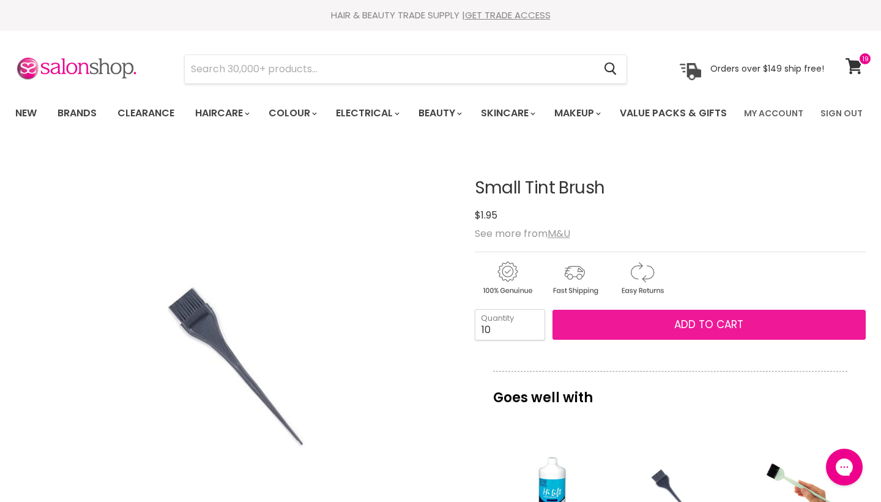
click at [701, 332] on span "Add to cart" at bounding box center [708, 324] width 69 height 15
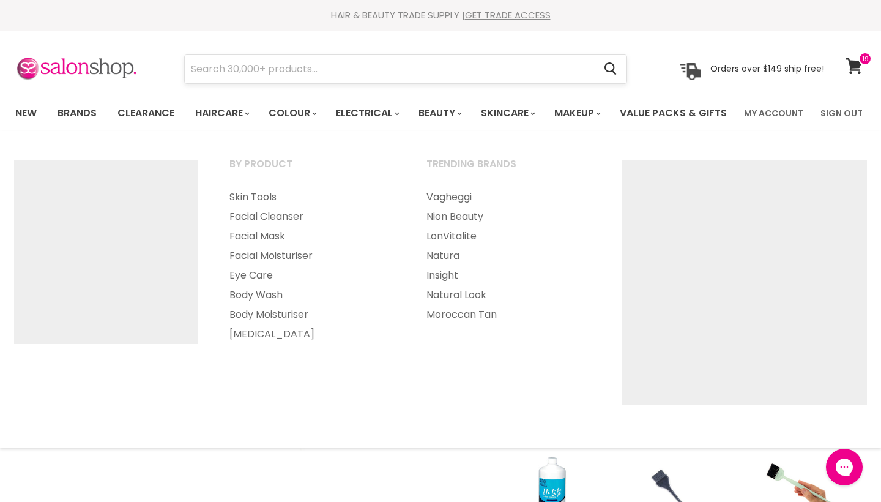
click at [492, 73] on input "Search" at bounding box center [389, 69] width 409 height 28
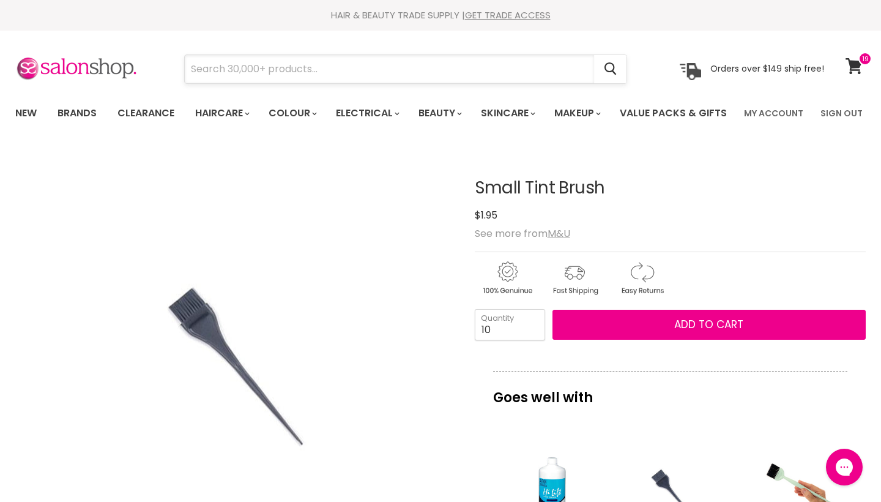
click at [366, 70] on input "Search" at bounding box center [389, 69] width 409 height 28
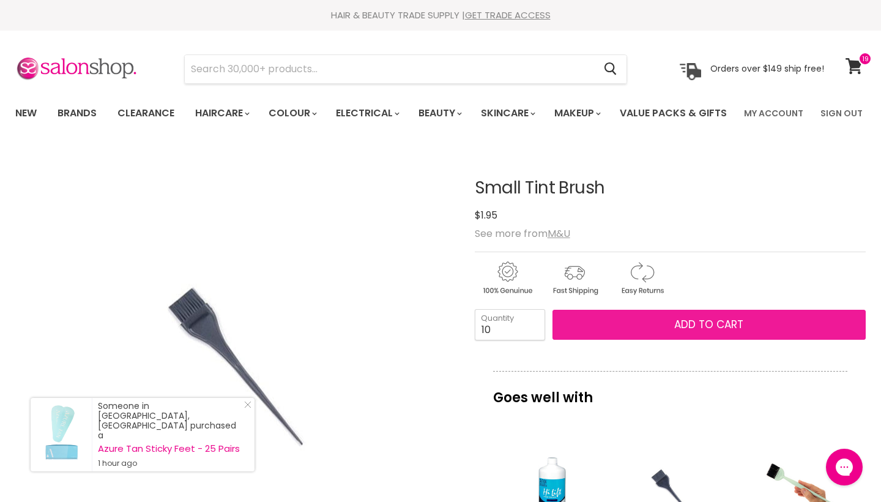
click at [675, 332] on span "Add to cart" at bounding box center [708, 324] width 69 height 15
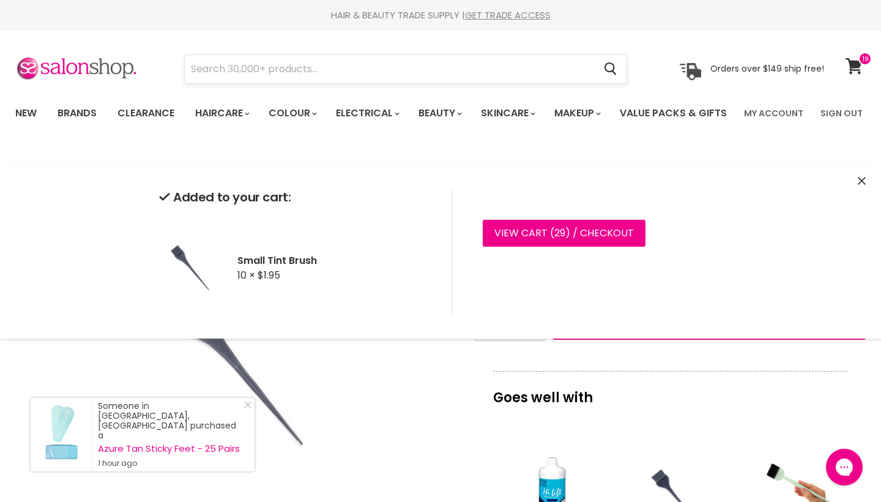
click at [442, 81] on input "Search" at bounding box center [389, 69] width 409 height 28
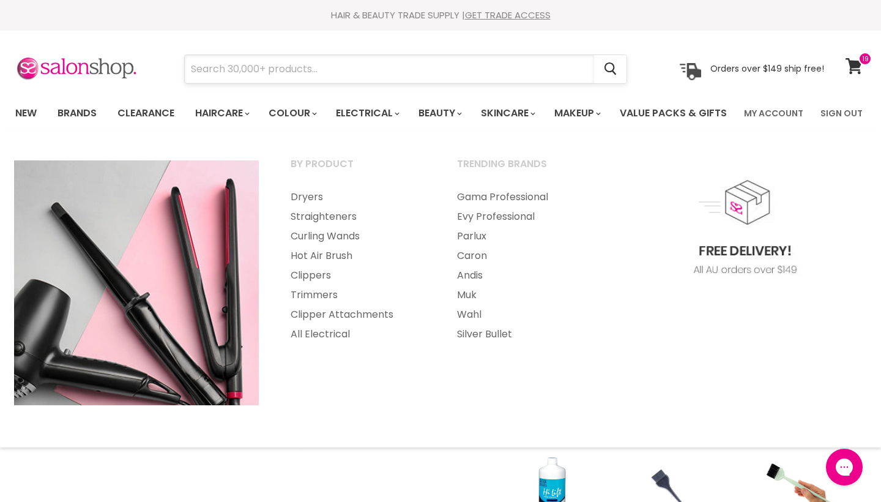
click at [370, 64] on input "Search" at bounding box center [389, 69] width 409 height 28
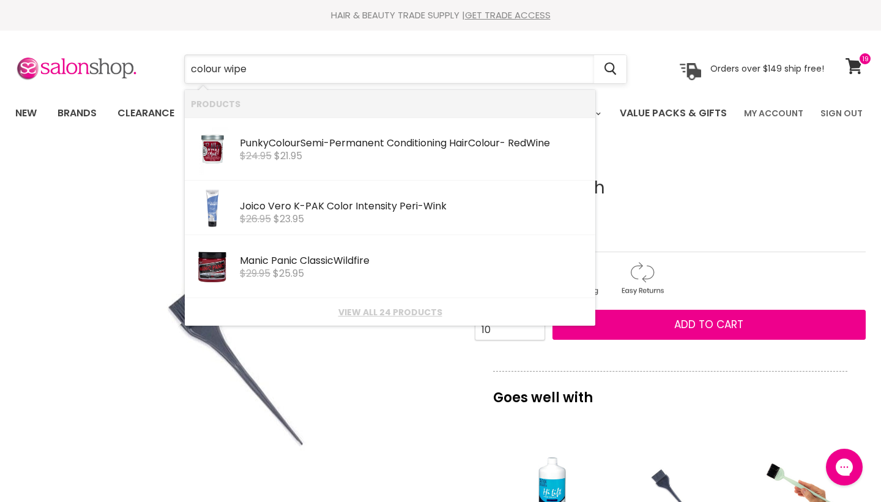
type input "colour wipes"
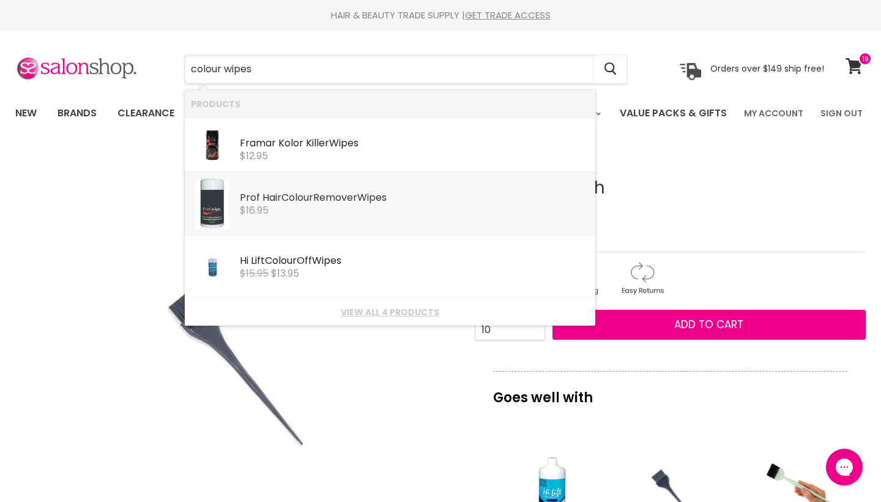
click at [338, 210] on div "$16.95" at bounding box center [414, 210] width 349 height 11
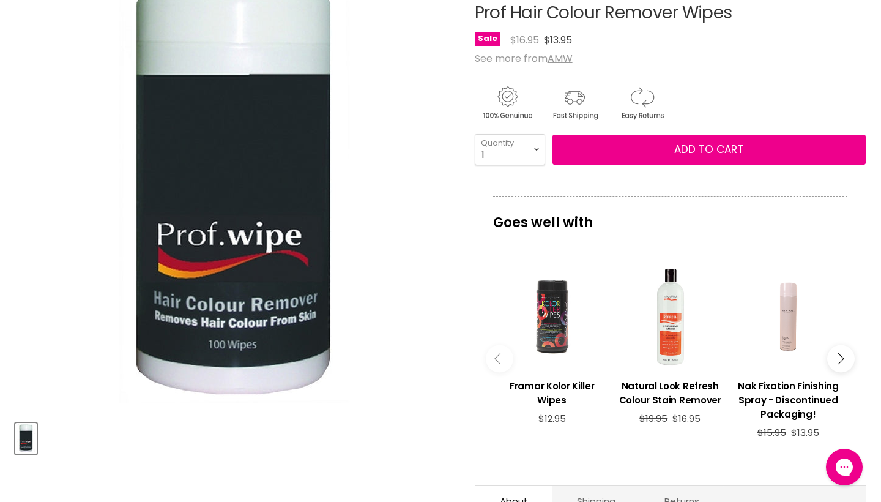
click at [552, 370] on div "Main content" at bounding box center [552, 317] width 106 height 106
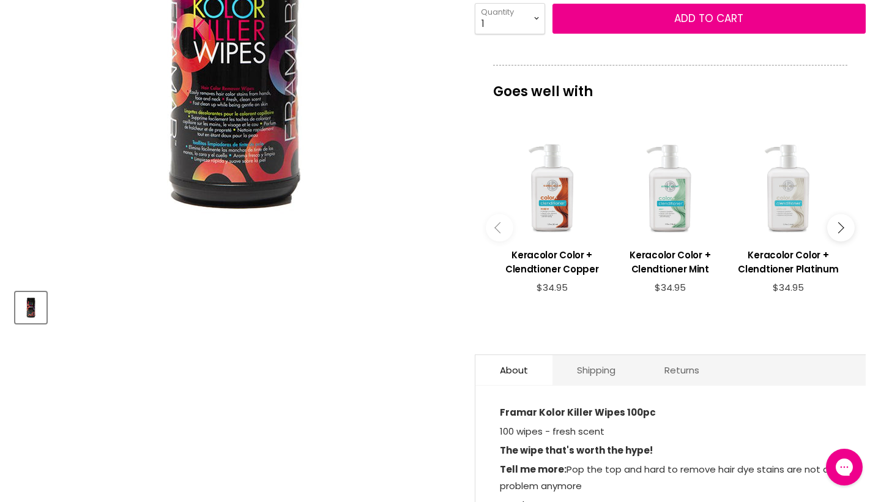
scroll to position [305, 0]
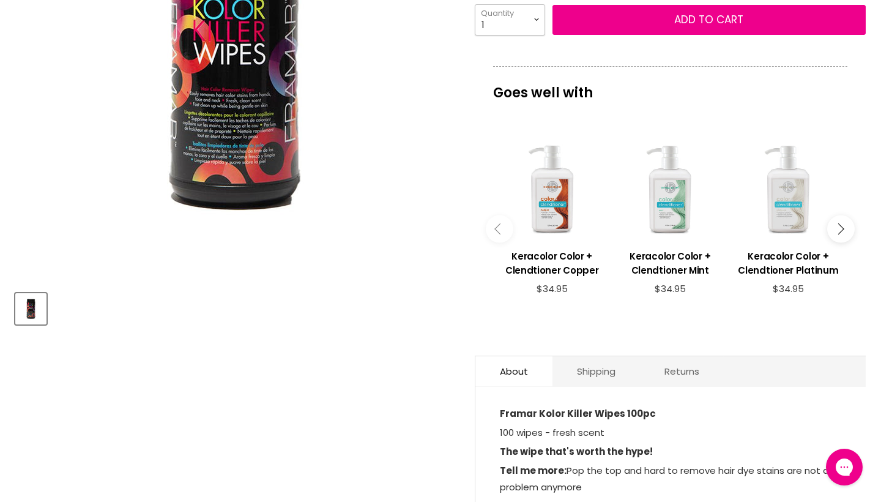
select select "4"
type input "4"
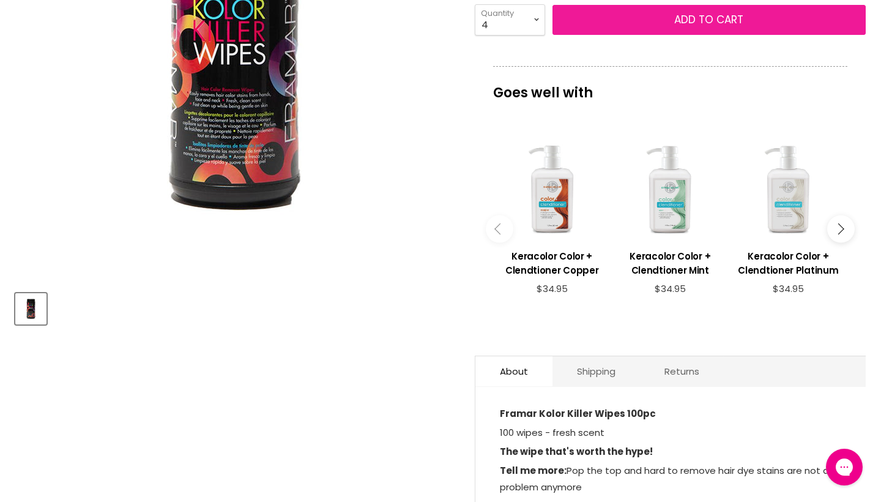
click at [602, 35] on button "Add to cart" at bounding box center [708, 20] width 313 height 31
click at [648, 35] on button "Add to cart" at bounding box center [708, 20] width 313 height 31
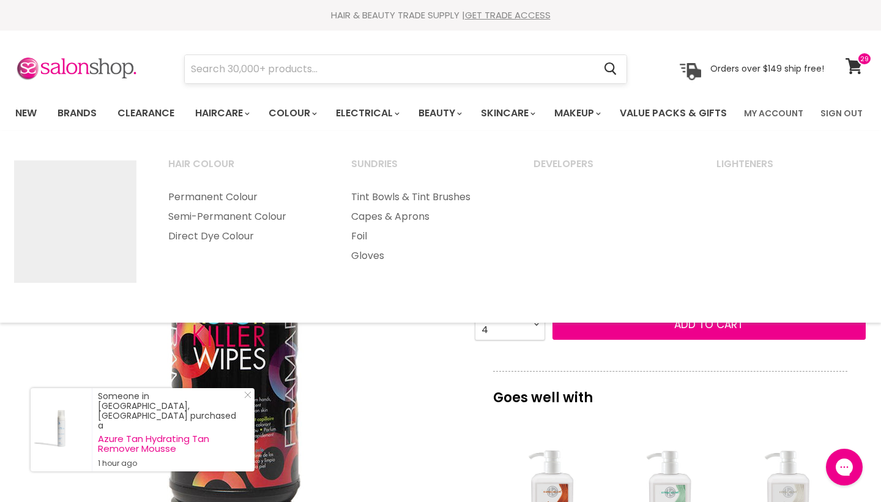
scroll to position [0, 0]
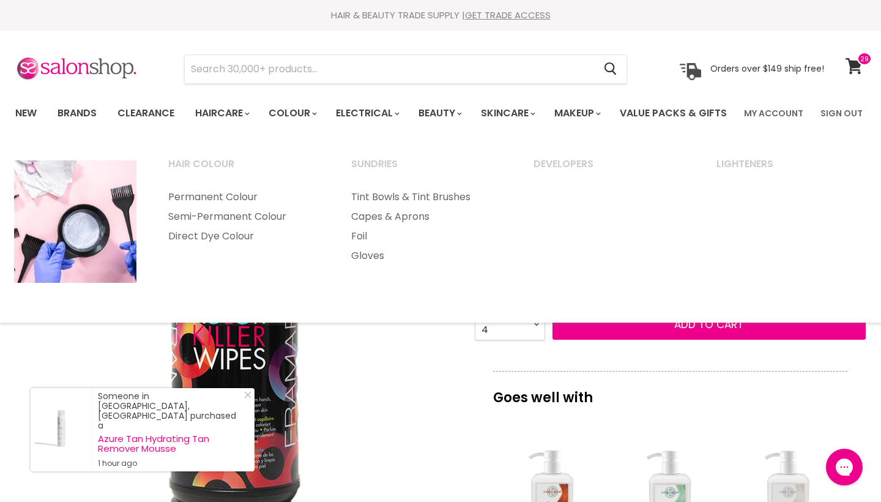
click at [338, 52] on section "Menu Cancel" at bounding box center [440, 63] width 881 height 65
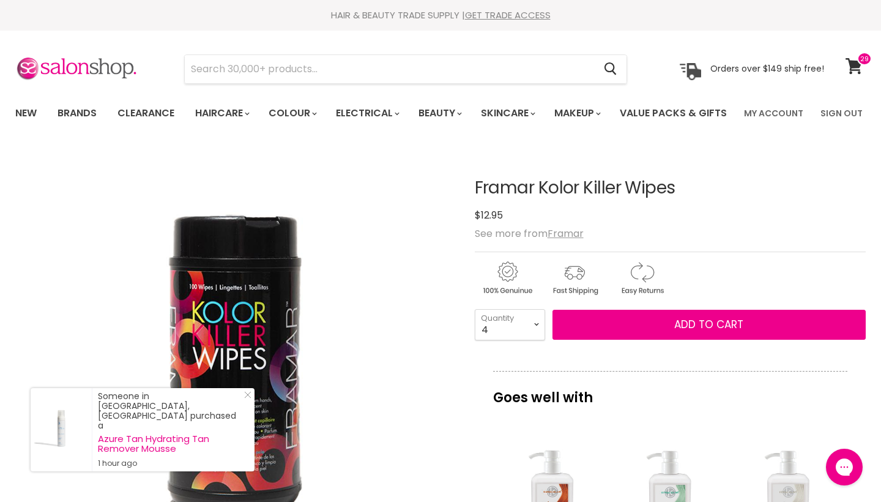
scroll to position [-1, 0]
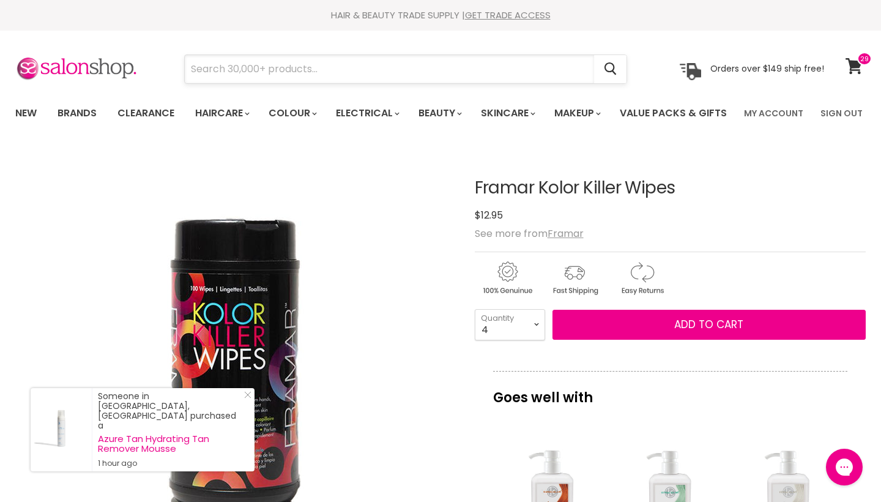
click at [327, 72] on input "Search" at bounding box center [389, 69] width 409 height 28
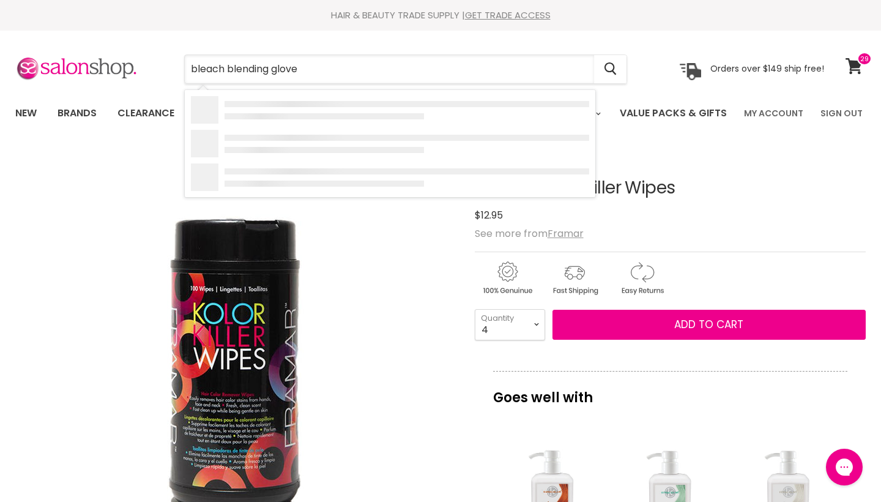
type input "bleach blending gloves"
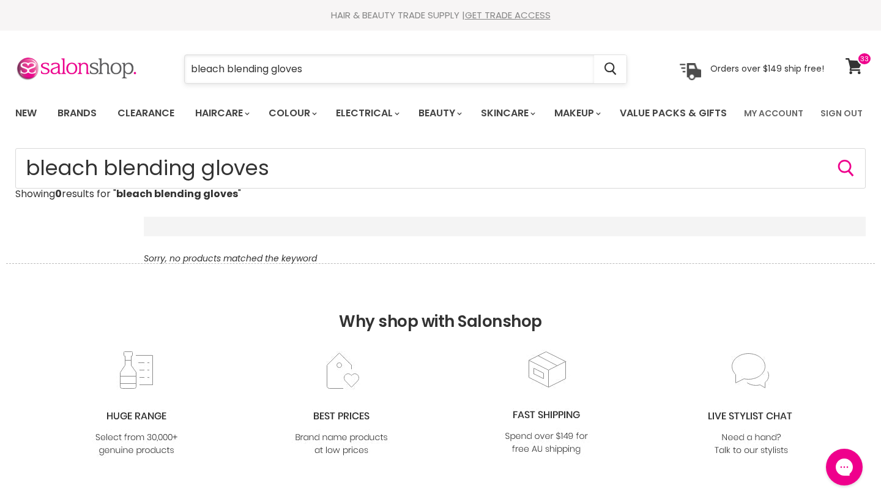
click at [219, 65] on input "bleach blending gloves" at bounding box center [389, 69] width 409 height 28
type input "blending gloves"
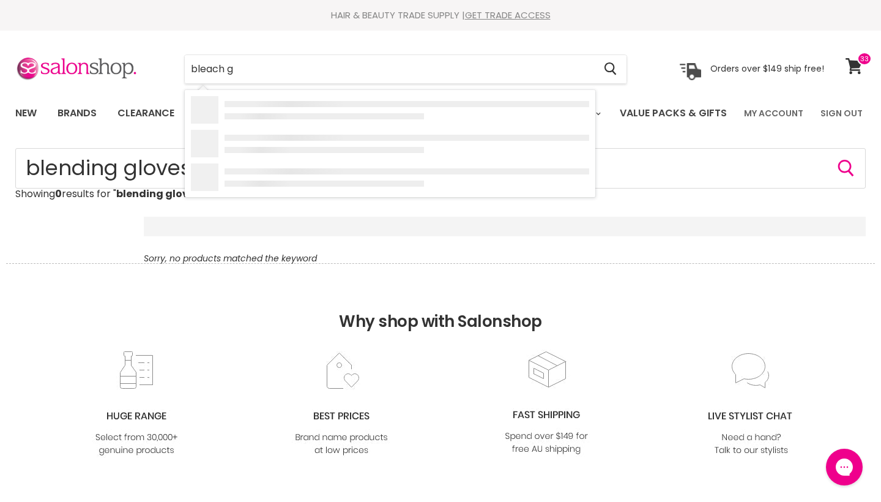
type input "bleach gl"
click at [299, 141] on b "Bleach" at bounding box center [292, 143] width 33 height 14
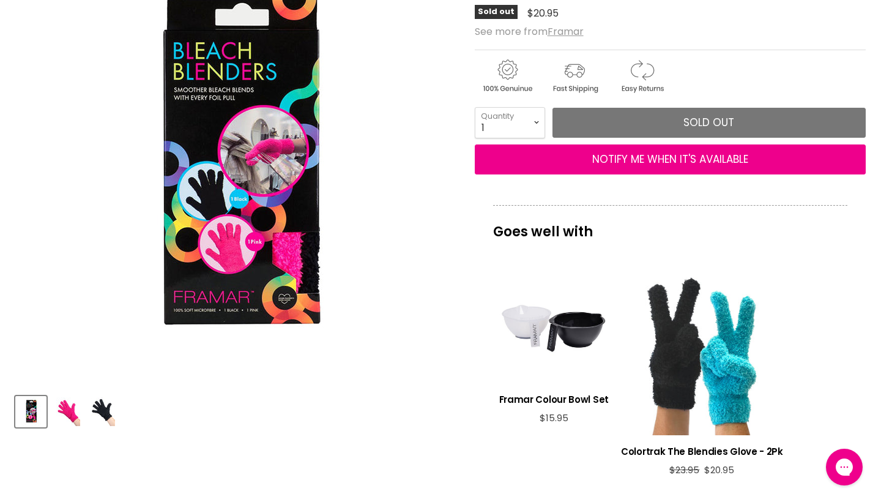
click at [77, 426] on img "Product thumbnails" at bounding box center [65, 411] width 29 height 29
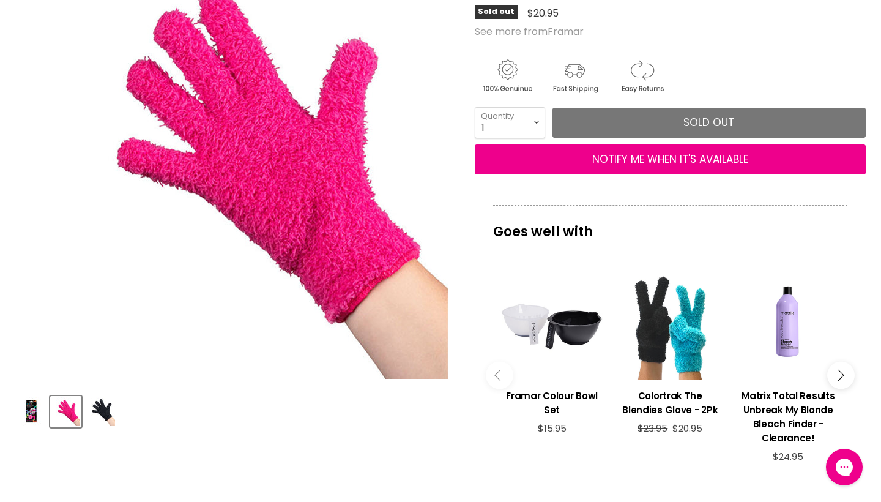
click at [115, 427] on button "Product thumbnails" at bounding box center [100, 411] width 31 height 31
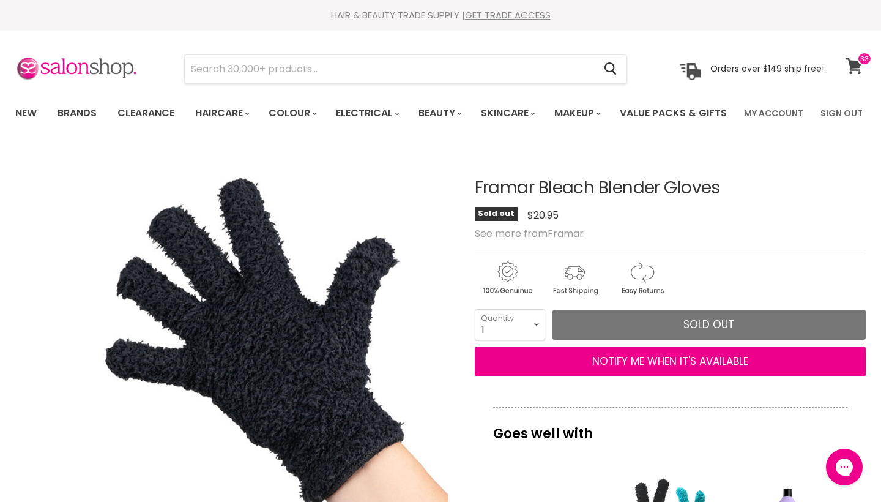
click at [856, 61] on icon at bounding box center [854, 66] width 17 height 16
